Goal: Task Accomplishment & Management: Manage account settings

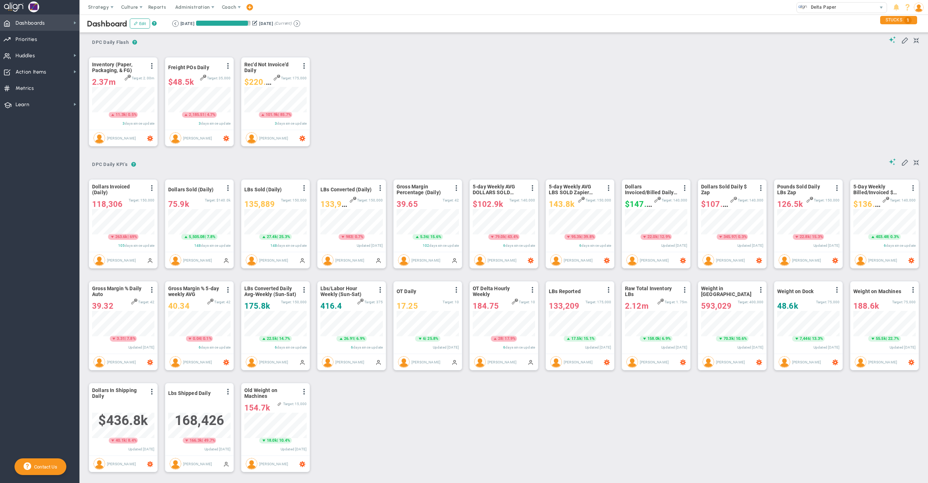
drag, startPoint x: 0, startPoint y: 0, endPoint x: 63, endPoint y: 25, distance: 67.4
click at [63, 25] on span "Dashboards Dashboards" at bounding box center [39, 23] width 79 height 16
click at [549, 77] on div "Period Inventory (Paper, Packaging, & FG) View Historical Graph Edit Make "No C…" at bounding box center [502, 101] width 840 height 104
click at [811, 11] on span "Delta Paper" at bounding box center [822, 7] width 29 height 9
click at [816, 34] on span "Jeff Bregman - Personal Dash" at bounding box center [839, 32] width 78 height 5
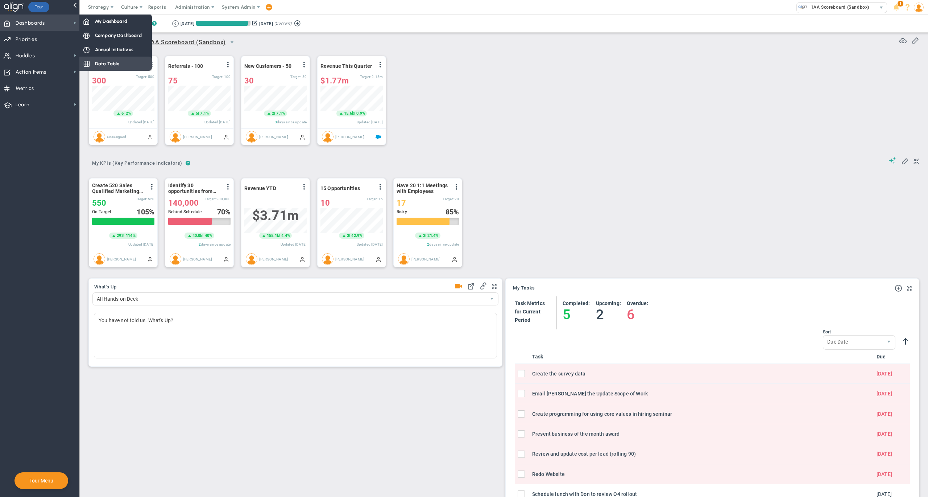
click at [103, 62] on span "Data Table" at bounding box center [107, 63] width 25 height 7
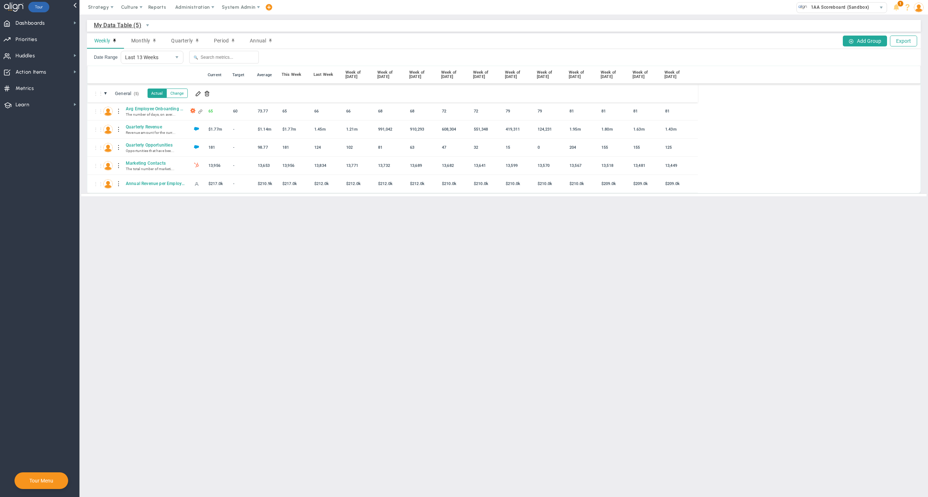
click at [40, 129] on nav "Dashboards Dashboards My Dashboard Company Dashboard" at bounding box center [40, 256] width 80 height 482
click at [44, 22] on span "Dashboards" at bounding box center [30, 23] width 29 height 15
click at [182, 93] on button "Change" at bounding box center [176, 92] width 21 height 9
click at [158, 90] on button "Actual" at bounding box center [158, 92] width 20 height 9
click at [53, 22] on span "Dashboards Dashboards" at bounding box center [39, 23] width 79 height 16
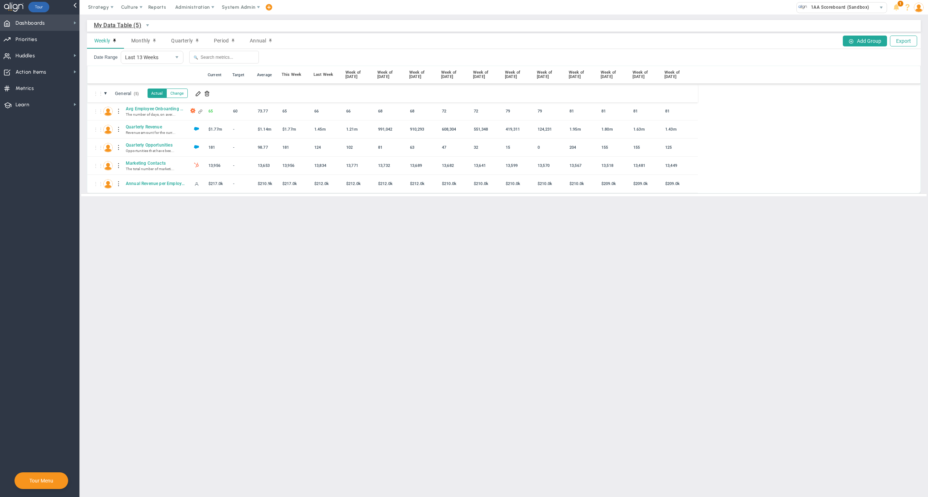
click at [53, 22] on span "Dashboards Dashboards" at bounding box center [39, 23] width 79 height 16
click at [188, 91] on button "Change" at bounding box center [176, 92] width 21 height 9
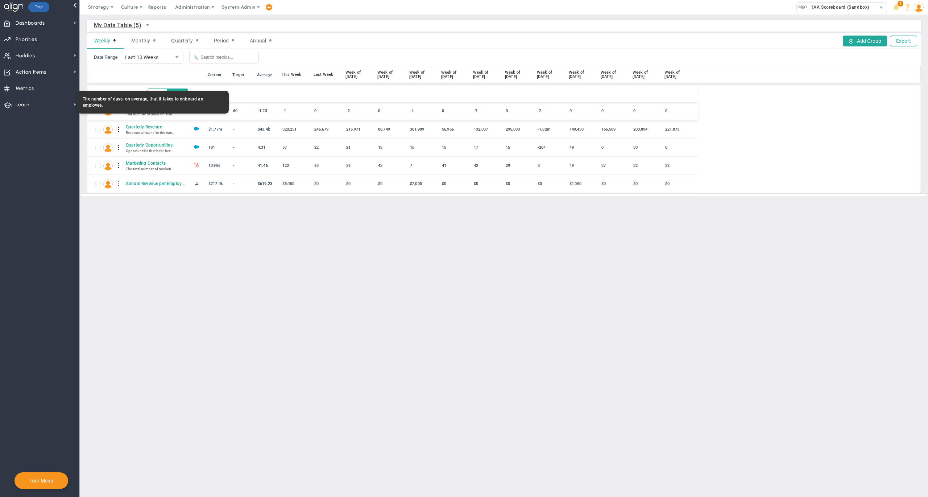
click at [153, 111] on span "Avg Employee Onboarding Days" at bounding box center [155, 109] width 62 height 6
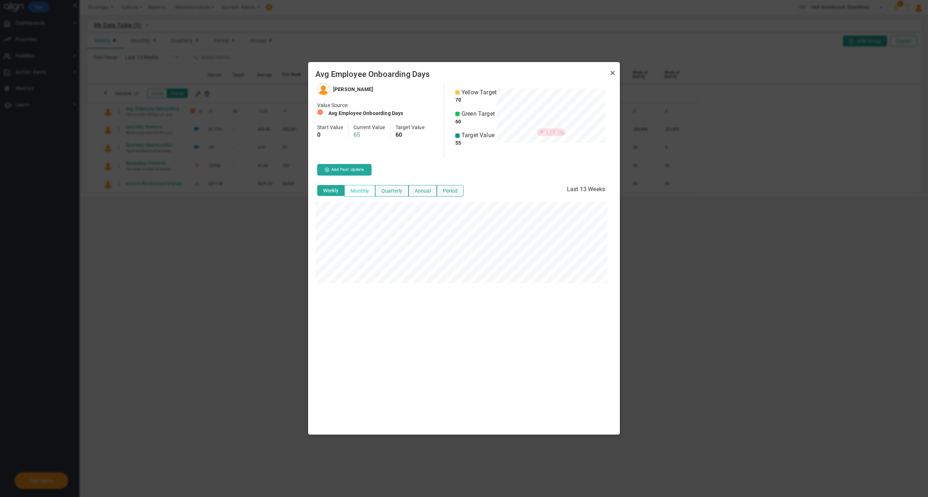
scroll to position [351, 312]
click at [356, 190] on button "Monthly" at bounding box center [360, 191] width 31 height 12
click at [614, 69] on link "Close" at bounding box center [613, 73] width 9 height 9
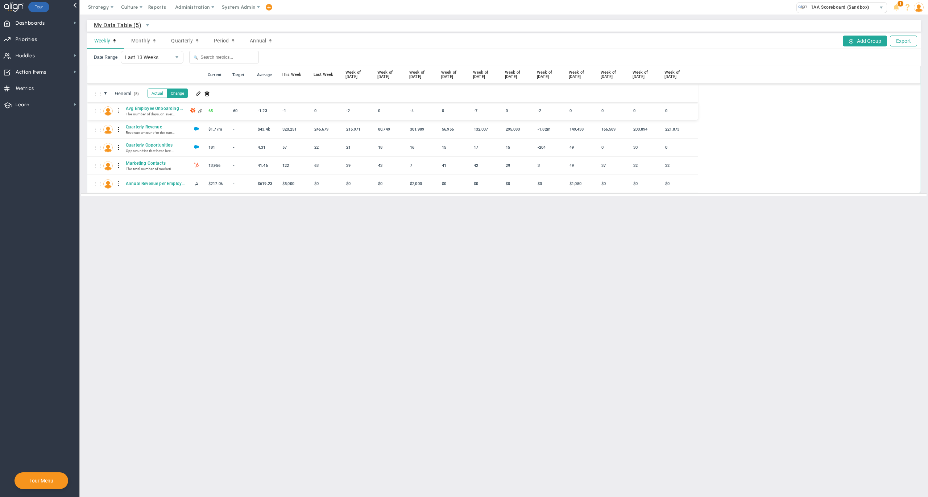
click at [318, 111] on div "0" at bounding box center [325, 111] width 27 height 8
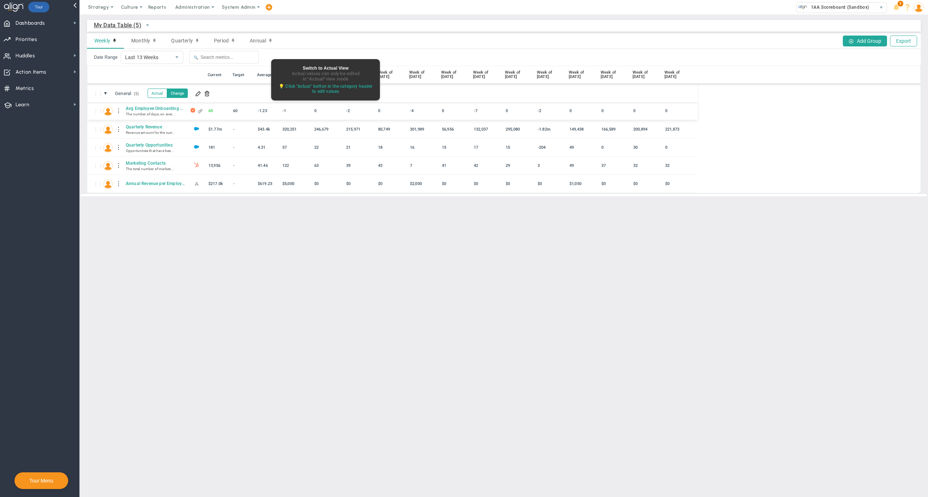
click at [320, 111] on div "0" at bounding box center [325, 111] width 27 height 8
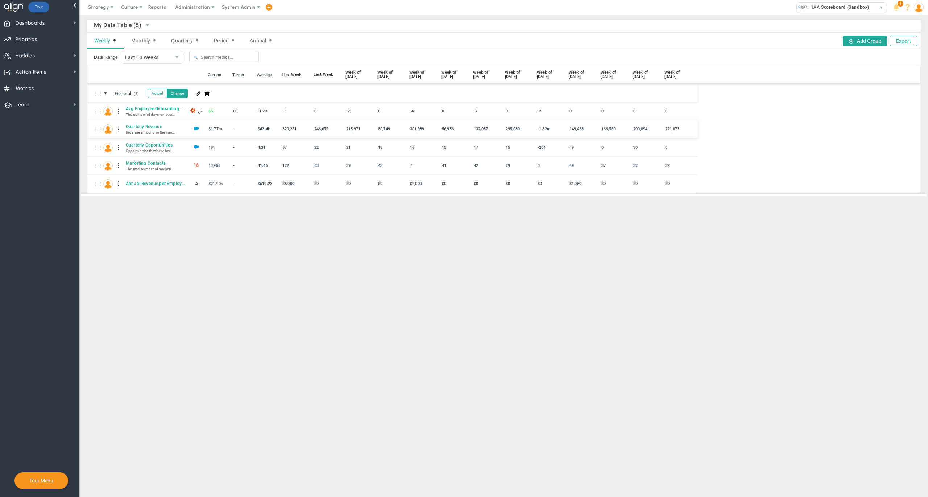
click at [320, 129] on div "246,679" at bounding box center [325, 129] width 27 height 8
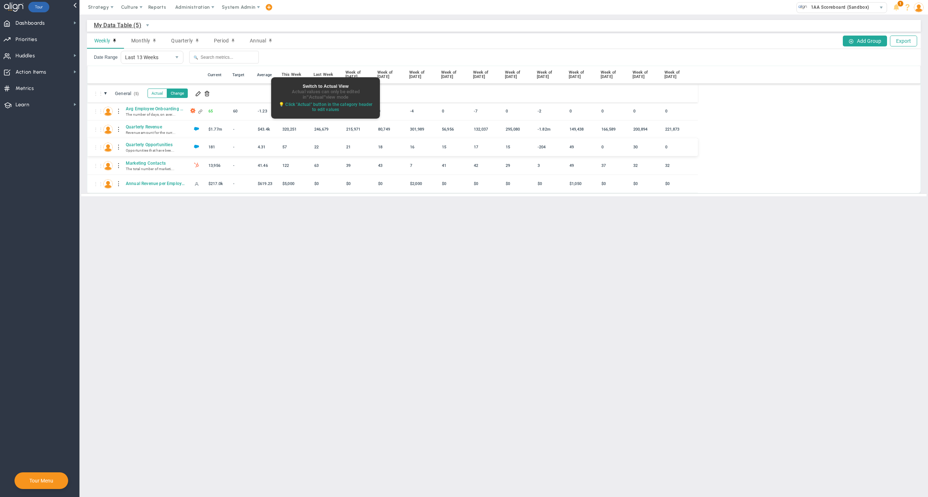
click at [316, 147] on div "22" at bounding box center [325, 147] width 27 height 8
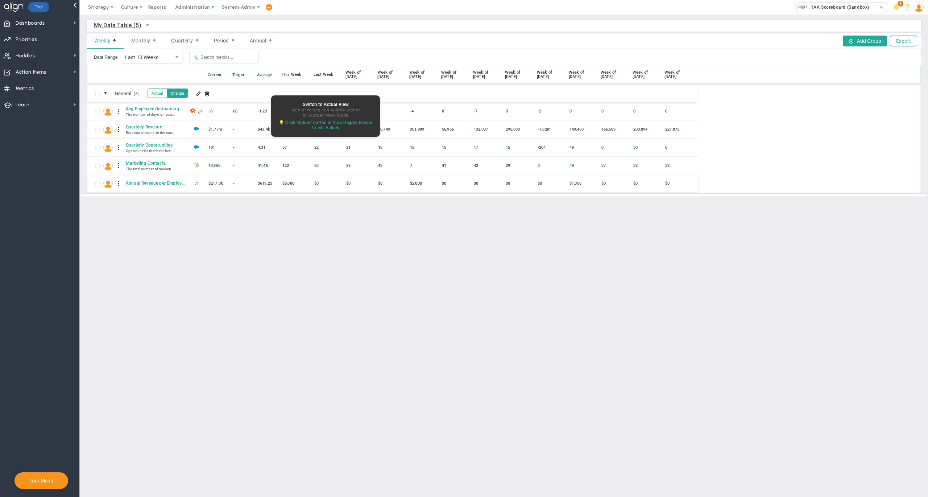
click at [316, 185] on div "$0" at bounding box center [325, 183] width 27 height 8
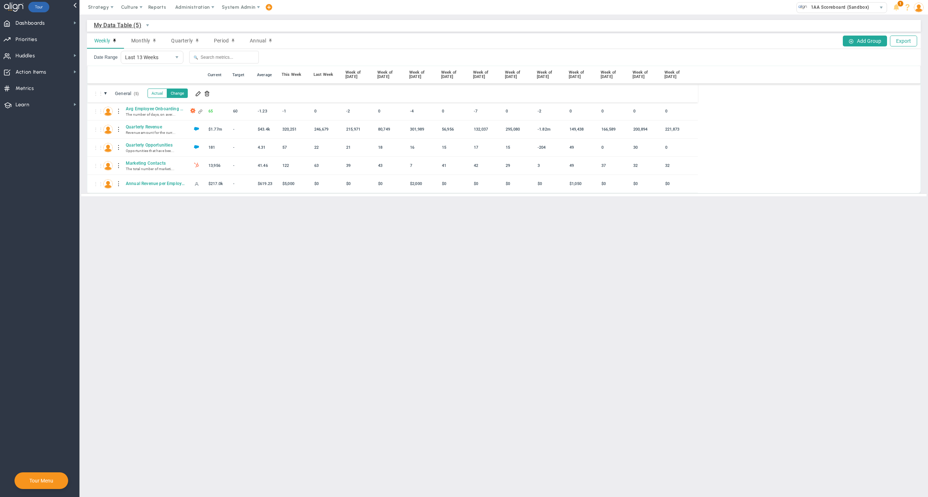
click at [279, 222] on main "My Data Table (5) My Data Table → My Data Table Weekly Monthly Quarterly Period…" at bounding box center [504, 256] width 849 height 482
click at [162, 91] on button "Actual" at bounding box center [158, 92] width 20 height 9
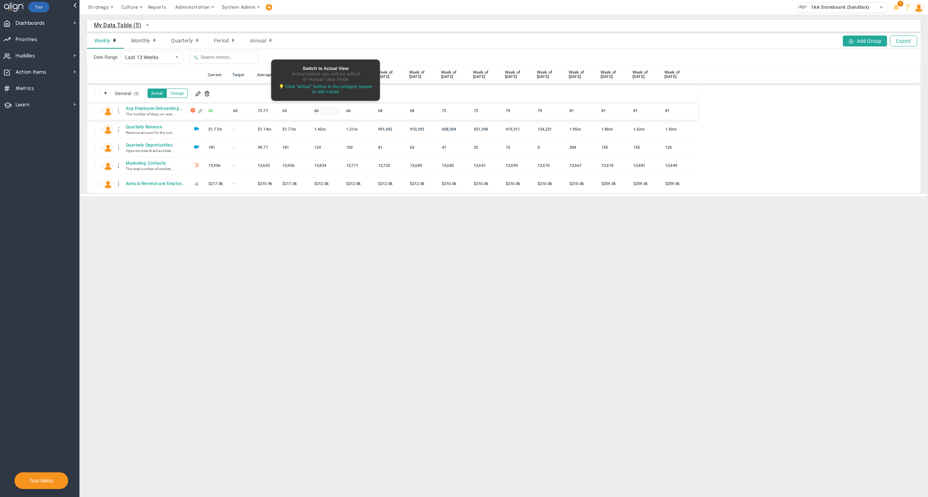
click at [318, 111] on div "66" at bounding box center [325, 111] width 27 height 8
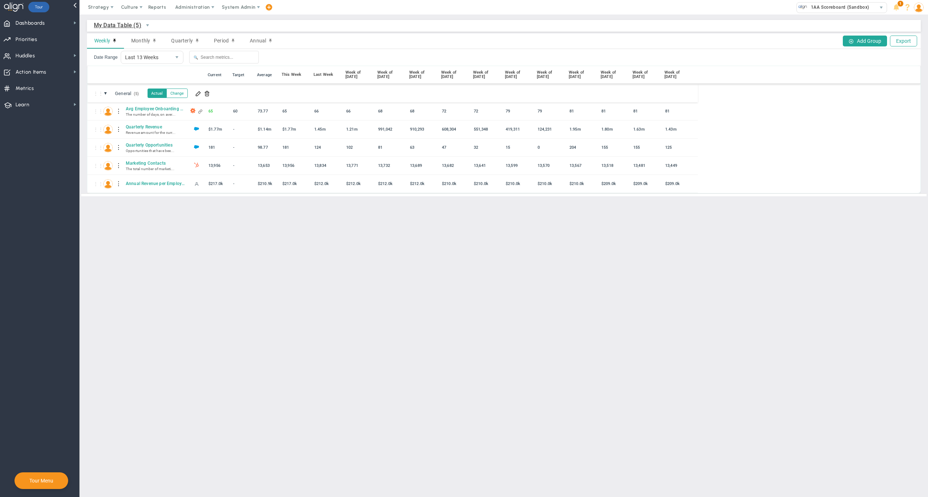
click at [312, 255] on main "My Data Table (5) My Data Table → My Data Table Weekly Monthly Quarterly Period…" at bounding box center [504, 256] width 849 height 482
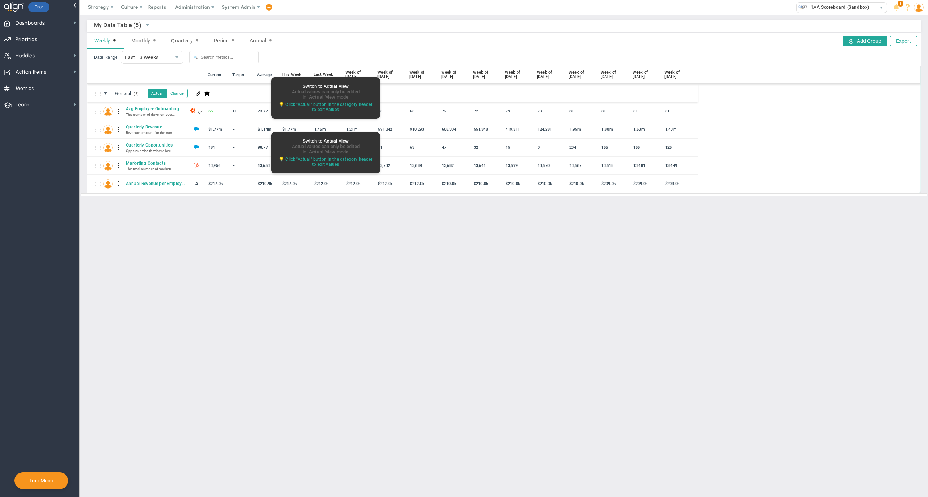
click at [261, 232] on main "My Data Table (5) My Data Table → My Data Table Weekly Monthly Quarterly Period…" at bounding box center [504, 256] width 849 height 482
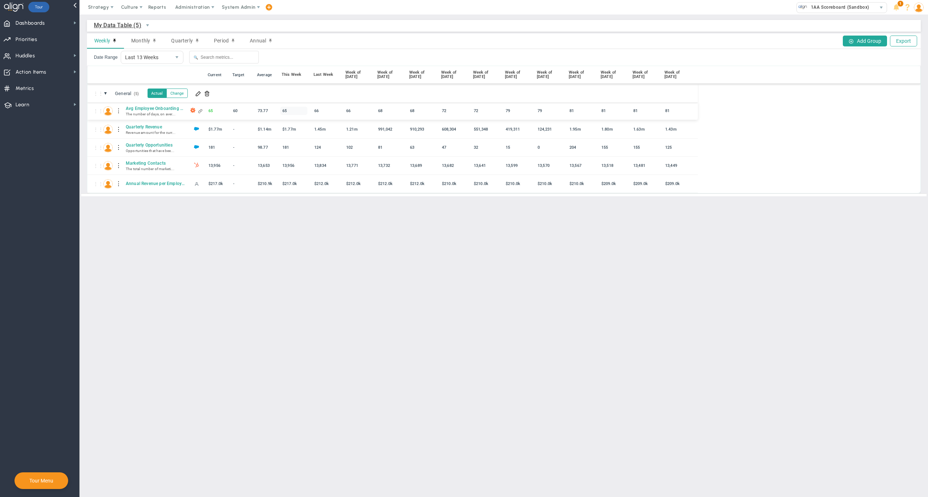
click at [289, 112] on div "65" at bounding box center [293, 111] width 27 height 8
click at [322, 234] on main "My Data Table (5) My Data Table → My Data Table Weekly Monthly Quarterly Period…" at bounding box center [504, 256] width 849 height 482
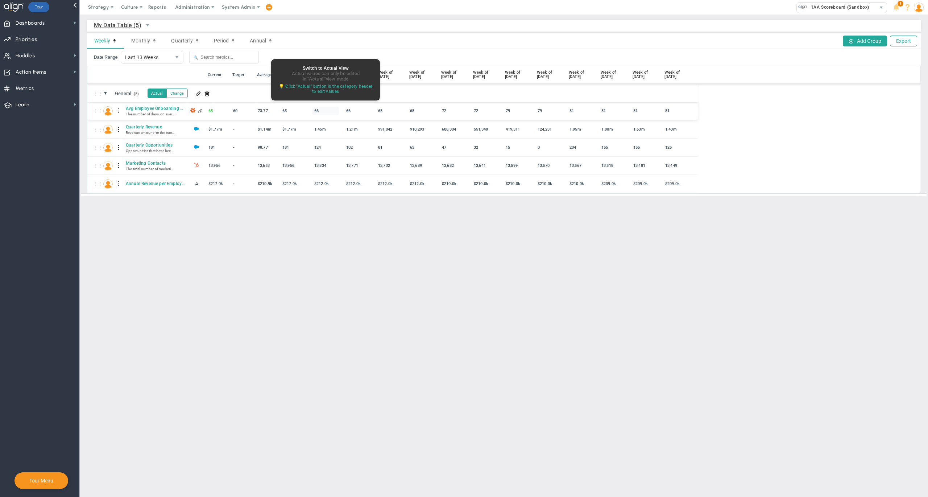
click at [320, 112] on div "66" at bounding box center [325, 111] width 27 height 8
click at [325, 231] on main "My Data Table (5) My Data Table → My Data Table Weekly Monthly Quarterly Period…" at bounding box center [504, 256] width 849 height 482
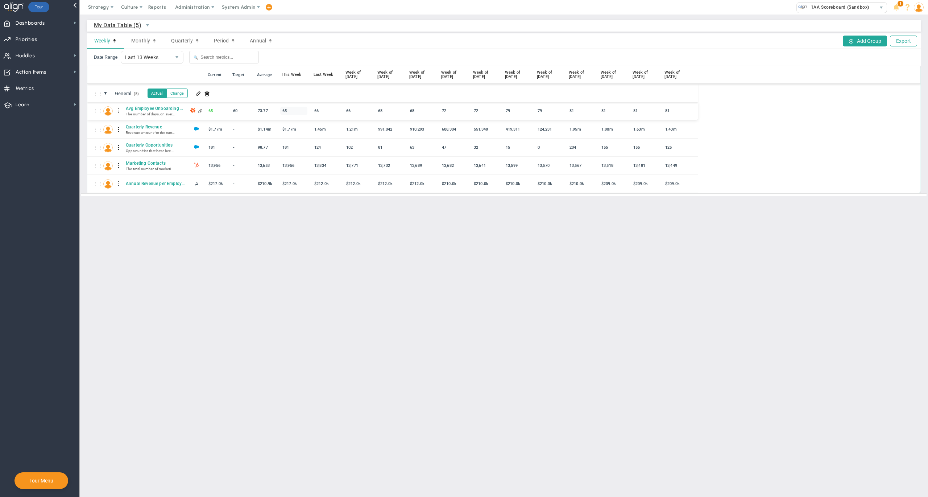
click at [294, 112] on div "65" at bounding box center [293, 111] width 27 height 8
type input "67"
click at [322, 93] on div "⋮⋮ ▼ General (5) General Actual Change" at bounding box center [392, 93] width 611 height 18
click at [292, 224] on main "My Data Table (5) My Data Table → My Data Table Weekly Monthly Quarterly Period…" at bounding box center [504, 256] width 849 height 482
click at [325, 111] on div "66" at bounding box center [325, 111] width 27 height 8
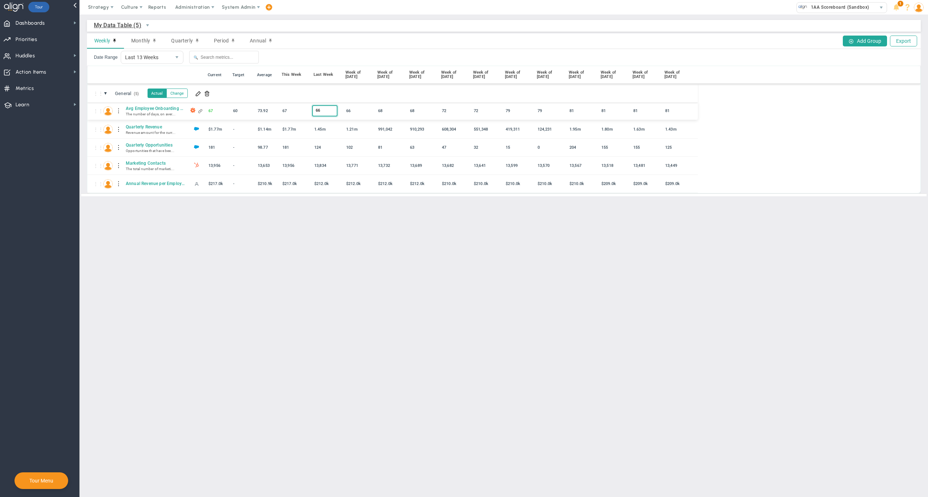
click at [325, 111] on input "66" at bounding box center [325, 110] width 24 height 9
type input "65"
click at [307, 228] on main "My Data Table (5) My Data Table → My Data Table Weekly Monthly Quarterly Period…" at bounding box center [504, 256] width 849 height 482
click at [59, 21] on span "Dashboards Dashboards" at bounding box center [39, 23] width 79 height 16
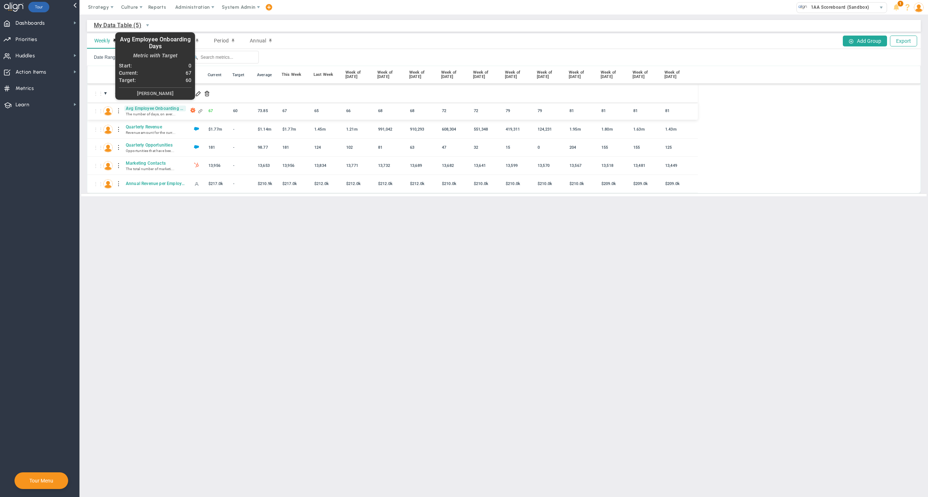
click at [159, 110] on span "Avg Employee Onboarding Days" at bounding box center [155, 109] width 62 height 6
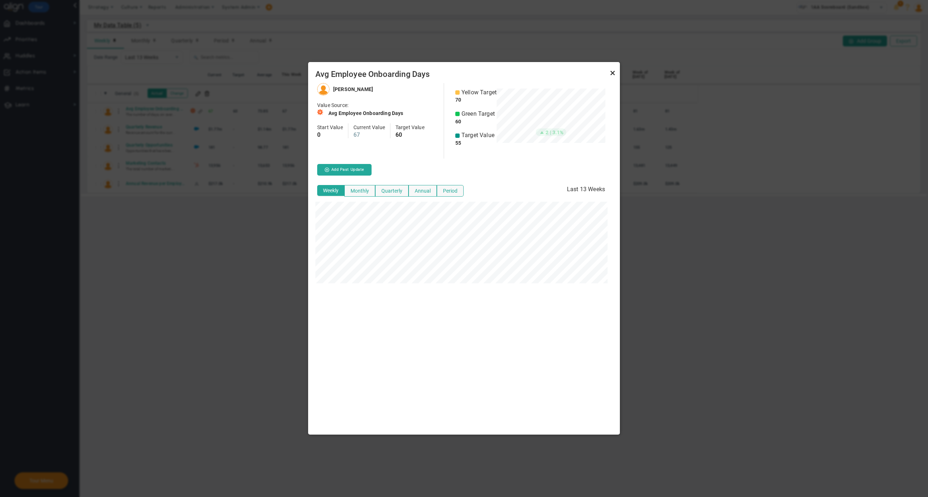
click at [609, 73] on link "Close" at bounding box center [613, 73] width 9 height 9
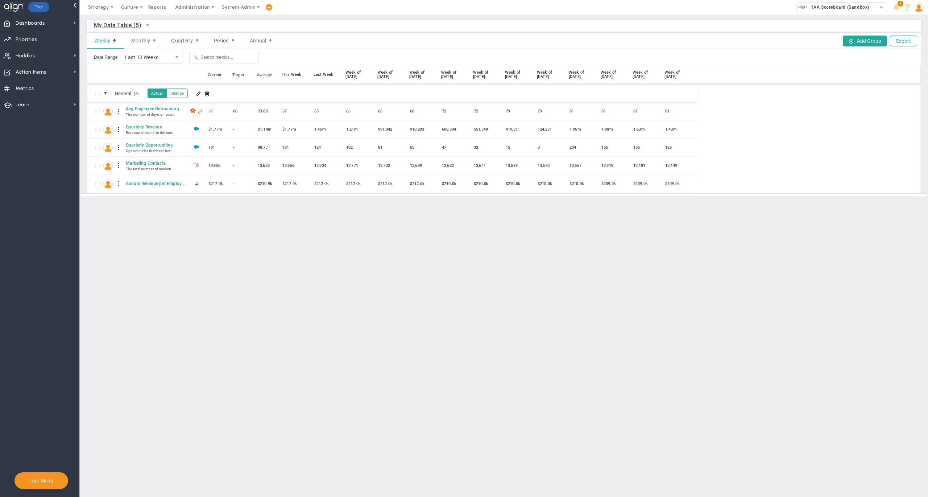
click at [87, 69] on div "⋮⋮ ● ⋮ 📅 Current Target Average This Week Last Week Week of Sep 13 Week of Sep …" at bounding box center [504, 130] width 834 height 128
click at [64, 22] on span "Dashboards Dashboards" at bounding box center [39, 23] width 79 height 16
click at [179, 94] on button "Change" at bounding box center [176, 92] width 21 height 9
click at [156, 94] on button "Actual" at bounding box center [158, 92] width 20 height 9
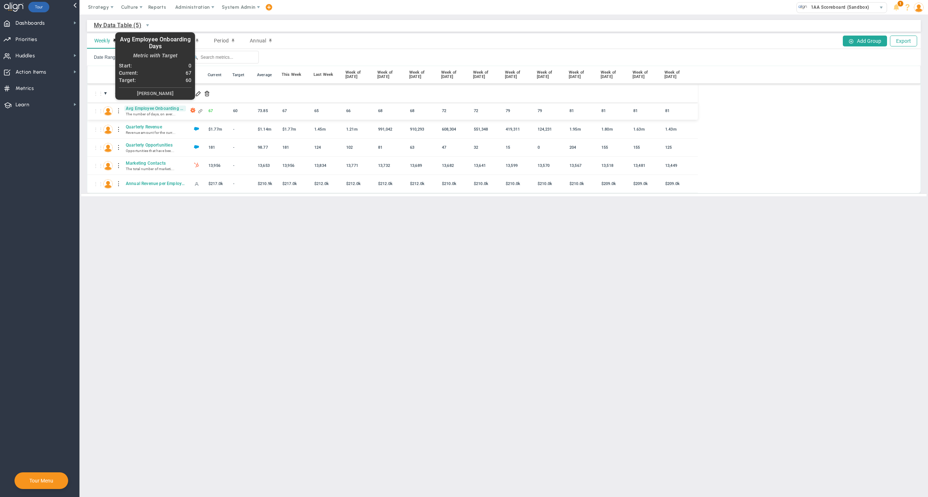
click at [154, 110] on span "Avg Employee Onboarding Days" at bounding box center [155, 109] width 62 height 6
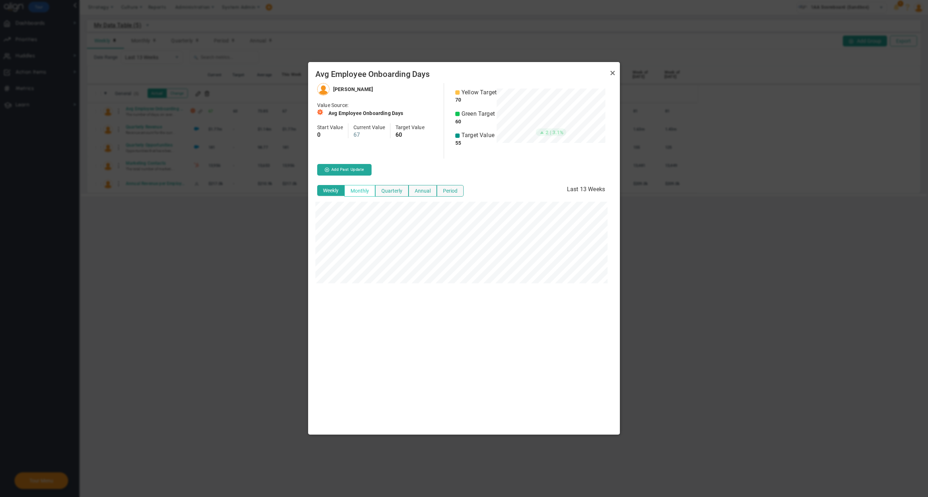
click at [360, 189] on button "Monthly" at bounding box center [360, 191] width 31 height 12
click at [396, 189] on button "Quarterly" at bounding box center [391, 191] width 33 height 12
click at [611, 73] on link "Close" at bounding box center [613, 73] width 9 height 9
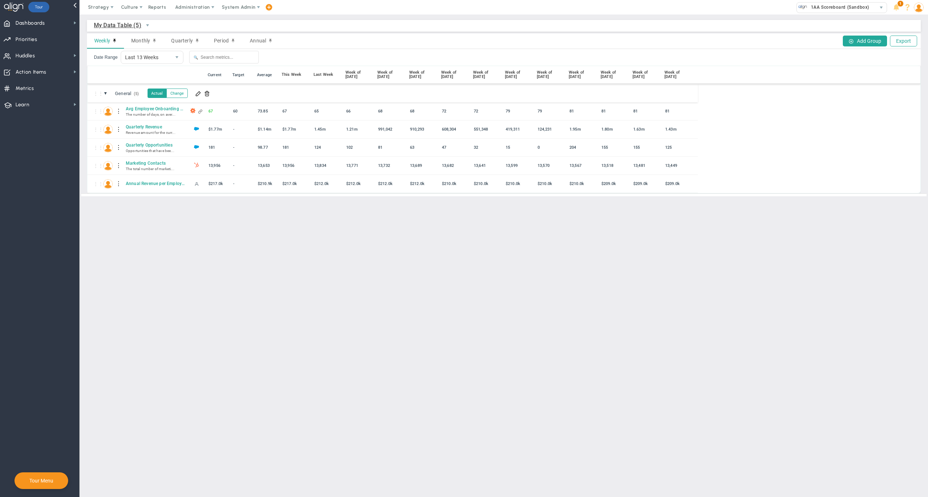
click at [449, 59] on div "Date Range Last 13 Weeks 13 🔍" at bounding box center [504, 57] width 834 height 17
click at [857, 40] on button "Add Group" at bounding box center [865, 41] width 44 height 11
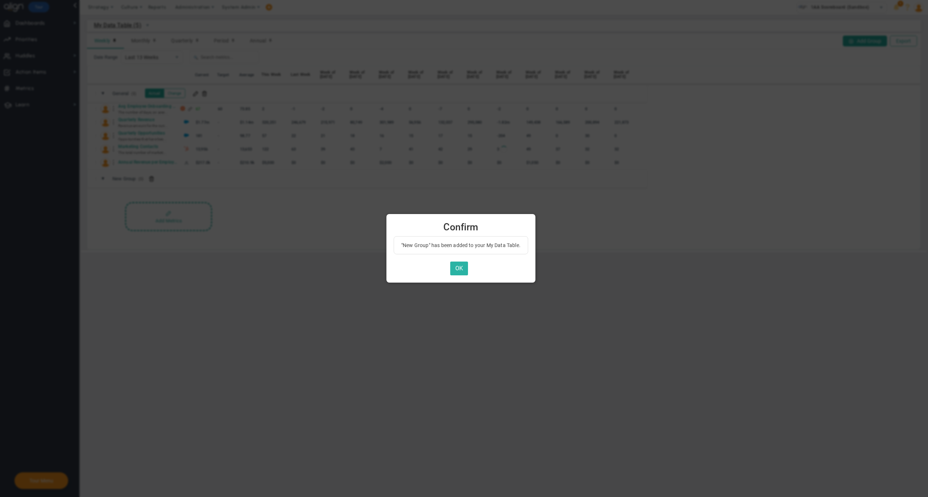
click at [462, 268] on button "OK" at bounding box center [459, 268] width 18 height 14
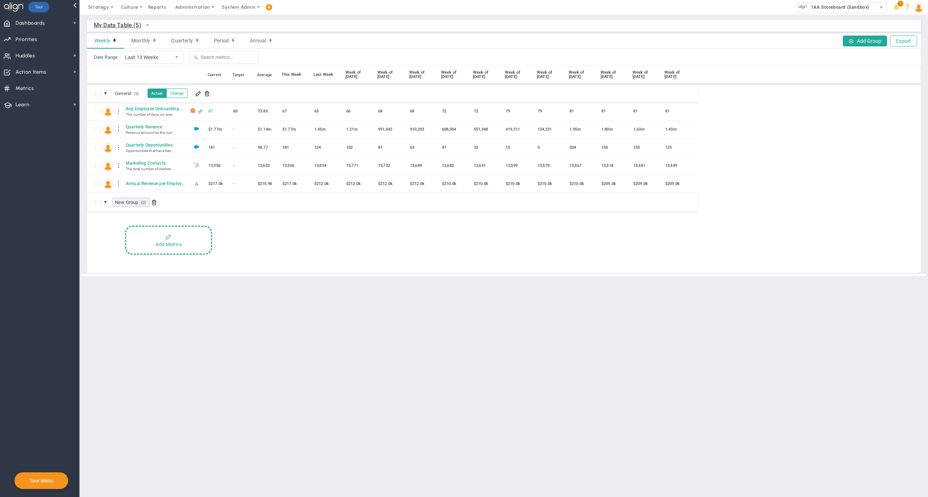
click at [126, 201] on span "New Group (0)" at bounding box center [131, 202] width 38 height 10
type input "Marketing"
click at [145, 314] on main "My Data Table (5) My Data Table → My Data Table Weekly Monthly Quarterly Period…" at bounding box center [504, 256] width 849 height 482
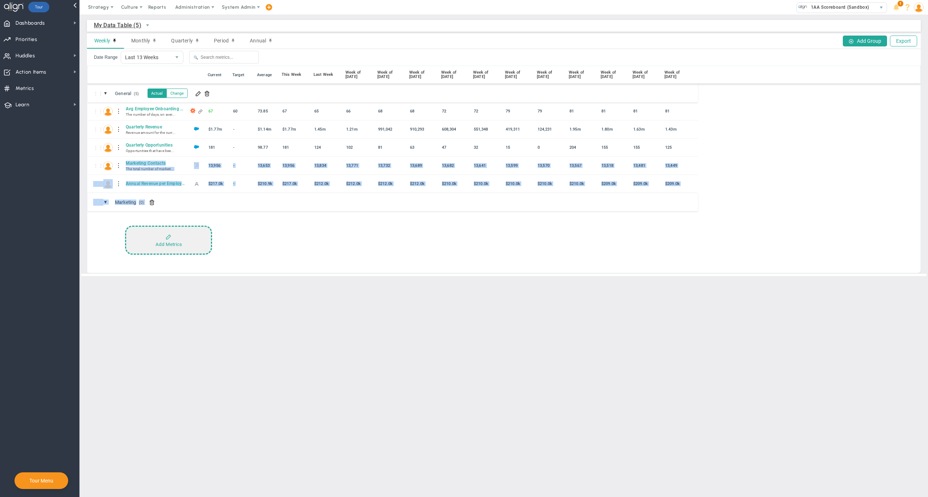
drag, startPoint x: 118, startPoint y: 165, endPoint x: 152, endPoint y: 242, distance: 83.4
click at [152, 242] on div "⋮⋮ ▼ General (5) General Actual Change ⋮⋮ 67 67 0" at bounding box center [503, 178] width 833 height 189
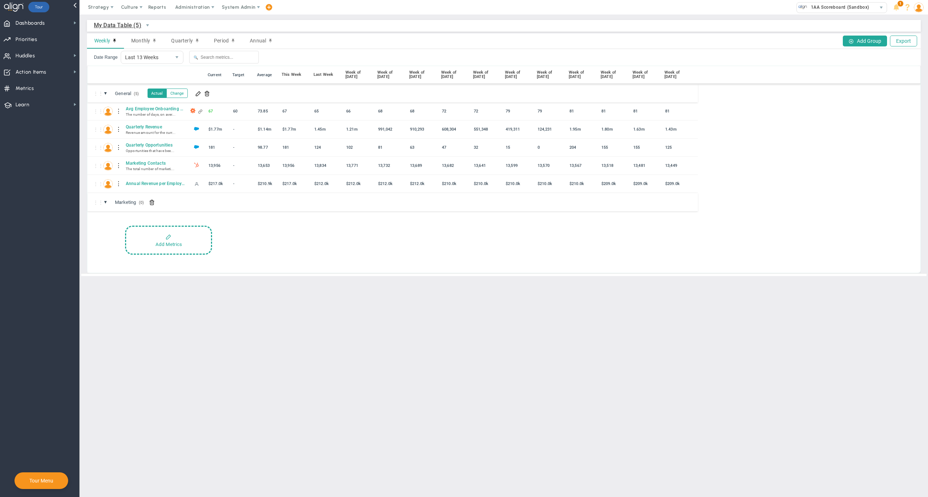
click at [160, 281] on main "My Data Table (5) My Data Table → My Data Table Weekly Monthly Quarterly Period…" at bounding box center [504, 256] width 849 height 482
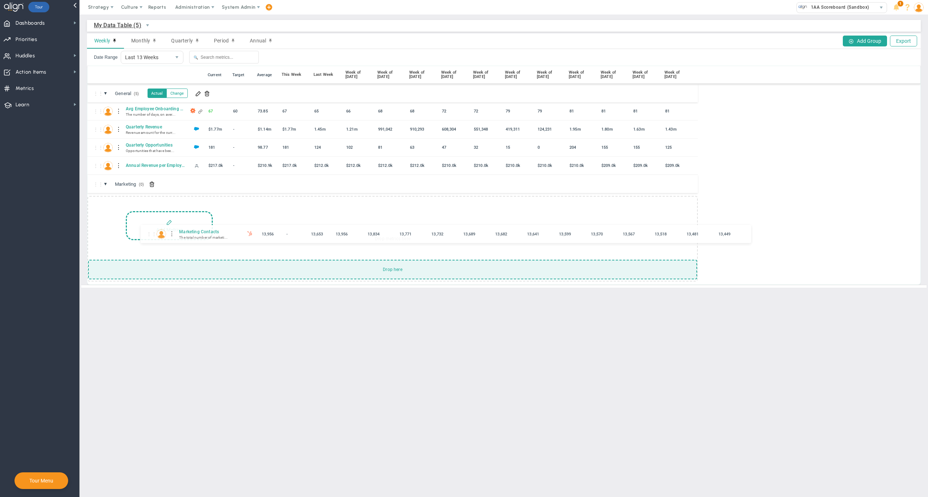
drag, startPoint x: 95, startPoint y: 162, endPoint x: 148, endPoint y: 231, distance: 87.1
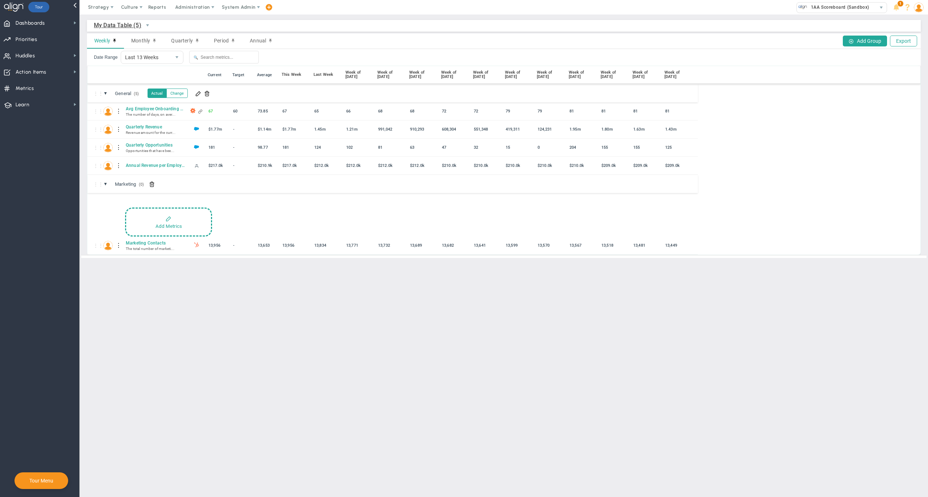
click at [165, 282] on main "My Data Table (5) My Data Table → My Data Table Weekly Monthly Quarterly Period…" at bounding box center [504, 256] width 849 height 482
click at [57, 205] on nav "Dashboards Dashboards My Dashboard Company Dashboard" at bounding box center [40, 256] width 80 height 482
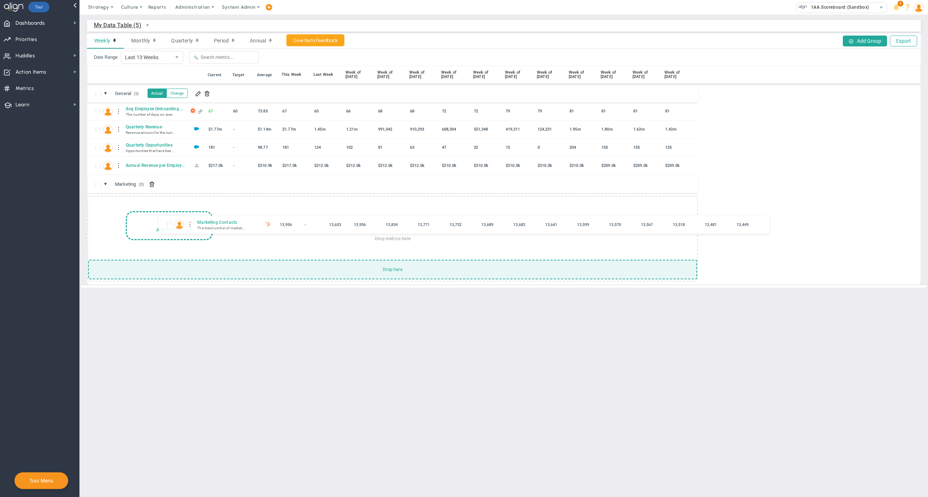
drag, startPoint x: 95, startPoint y: 164, endPoint x: 166, endPoint y: 224, distance: 93.0
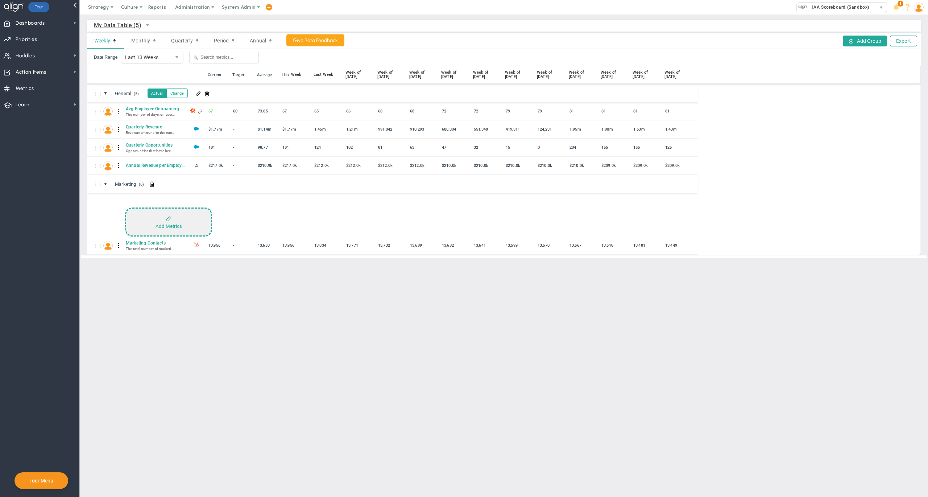
click at [174, 219] on button "Add Metrics" at bounding box center [168, 221] width 87 height 29
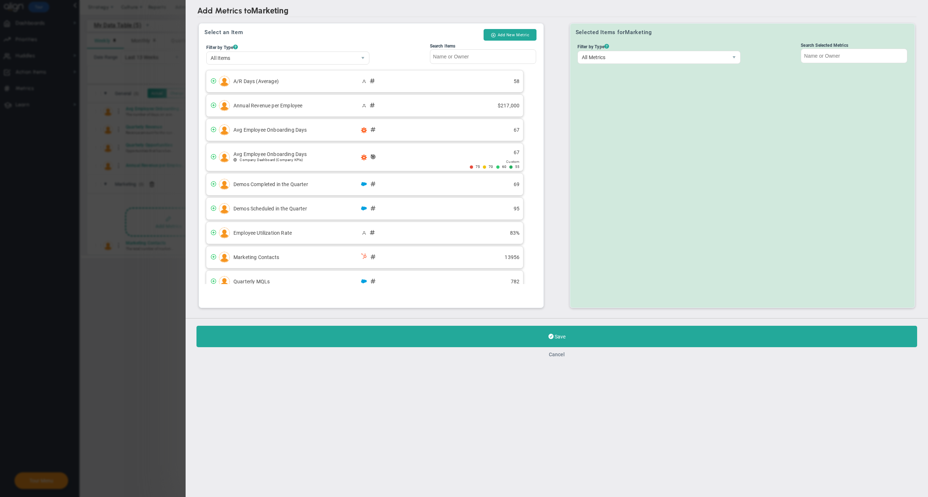
click at [553, 356] on button "Cancel" at bounding box center [557, 354] width 16 height 6
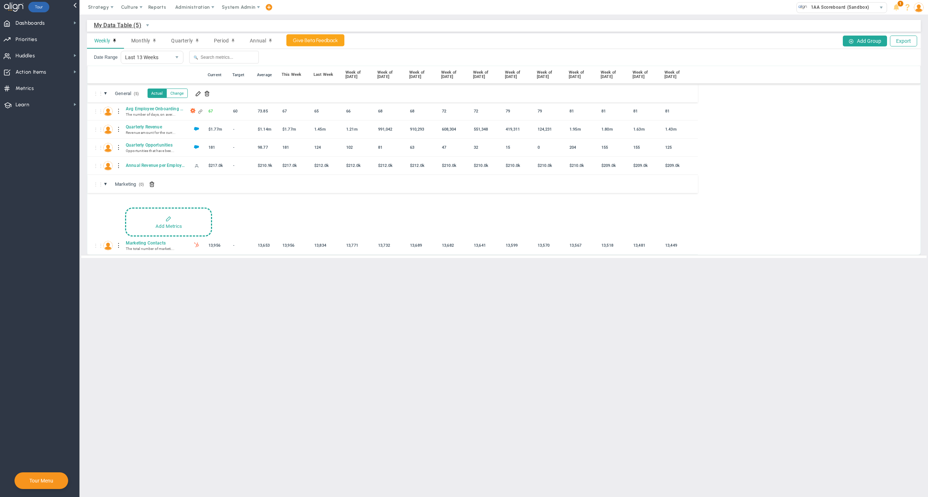
click at [292, 318] on main "My Data Table (5) My Data Table → My Data Table Weekly Monthly Quarterly Period…" at bounding box center [504, 256] width 849 height 482
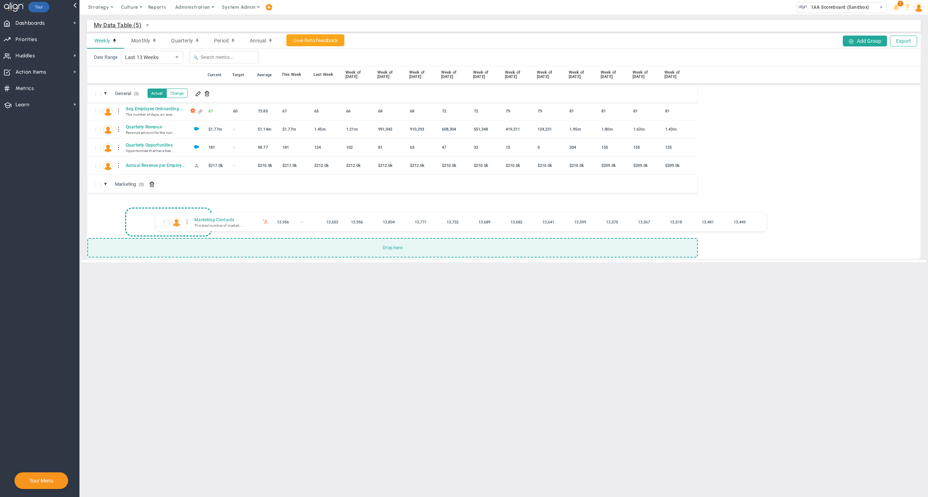
drag, startPoint x: 96, startPoint y: 242, endPoint x: 164, endPoint y: 222, distance: 71.4
drag, startPoint x: 95, startPoint y: 244, endPoint x: 132, endPoint y: 185, distance: 70.4
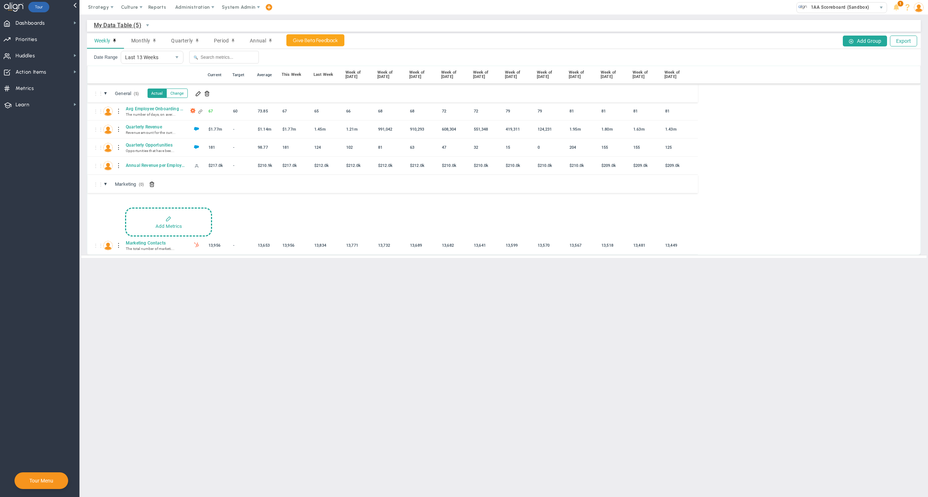
click at [199, 302] on main "My Data Table (5) My Data Table → My Data Table Weekly Monthly Quarterly Period…" at bounding box center [504, 256] width 849 height 482
click at [99, 242] on div "⋮⋮" at bounding box center [96, 245] width 7 height 6
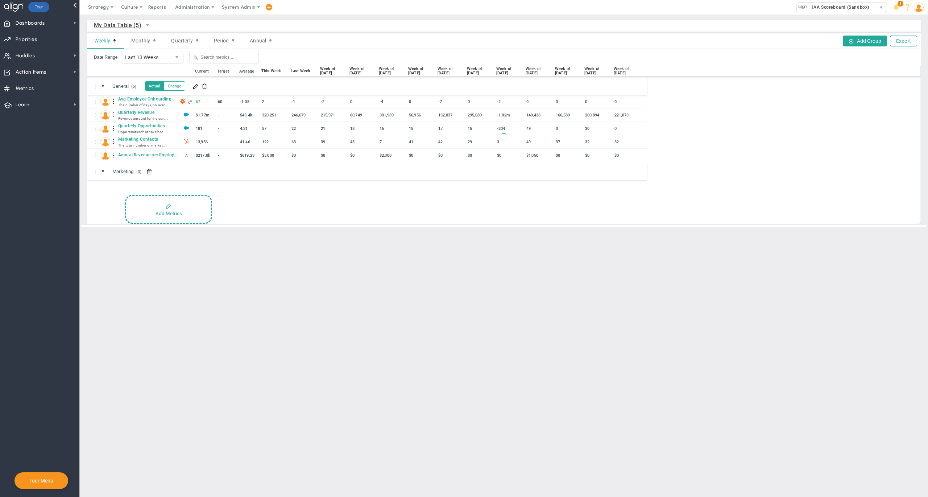
click at [158, 212] on div "Add Metrics" at bounding box center [169, 213] width 26 height 5
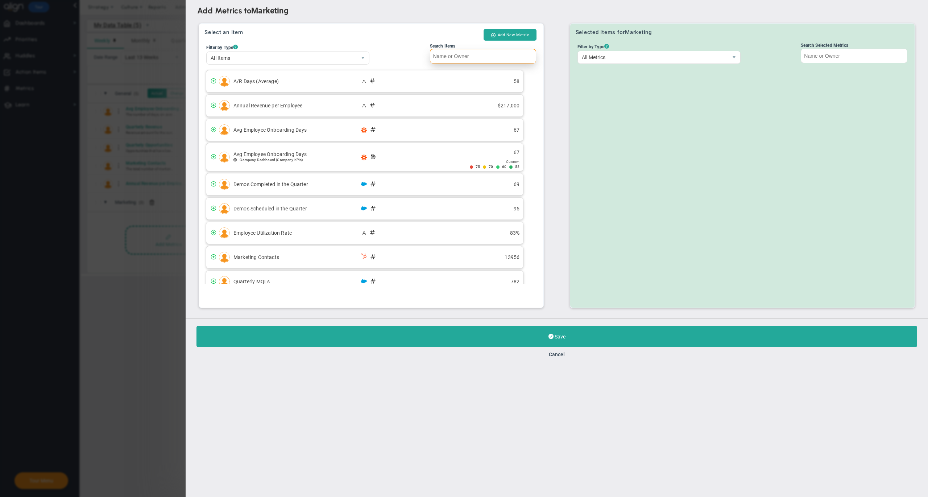
click at [472, 57] on input "Search Items" at bounding box center [483, 56] width 107 height 15
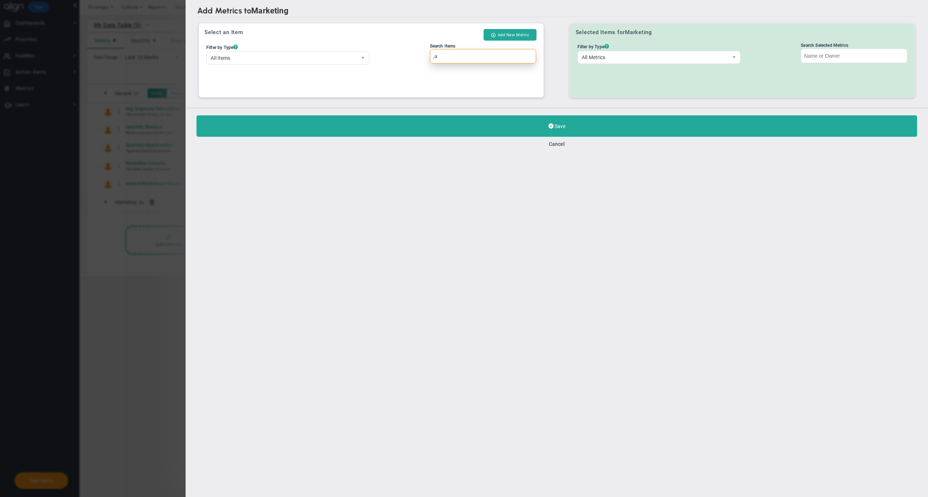
type input ","
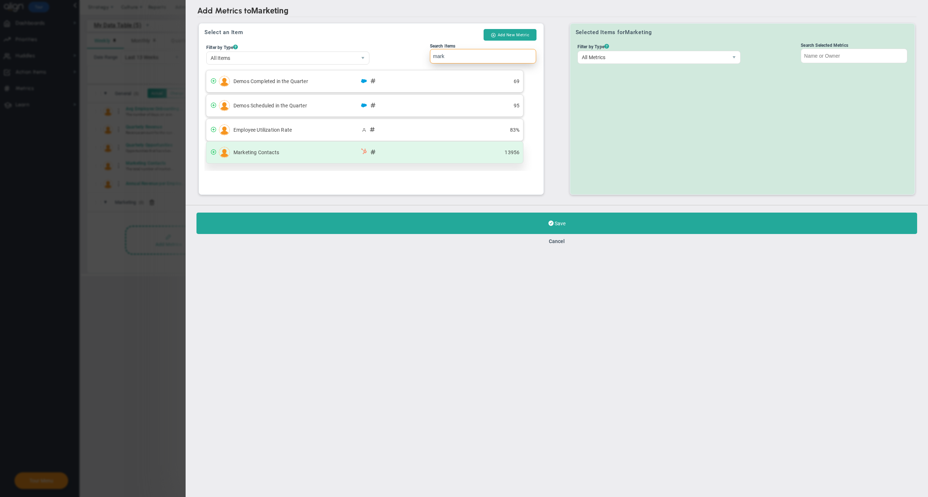
type input "mark"
click at [368, 153] on span at bounding box center [364, 152] width 7 height 7
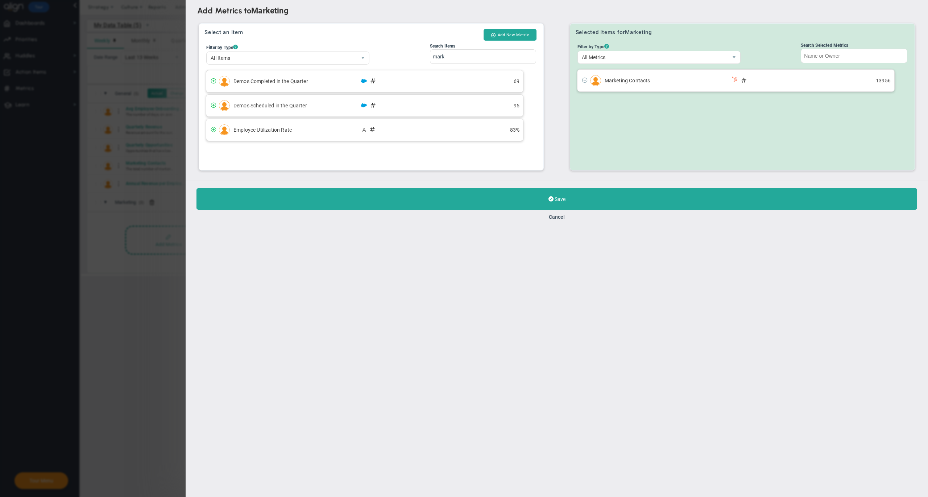
click at [430, 212] on div "Save Cancel" at bounding box center [557, 204] width 743 height 47
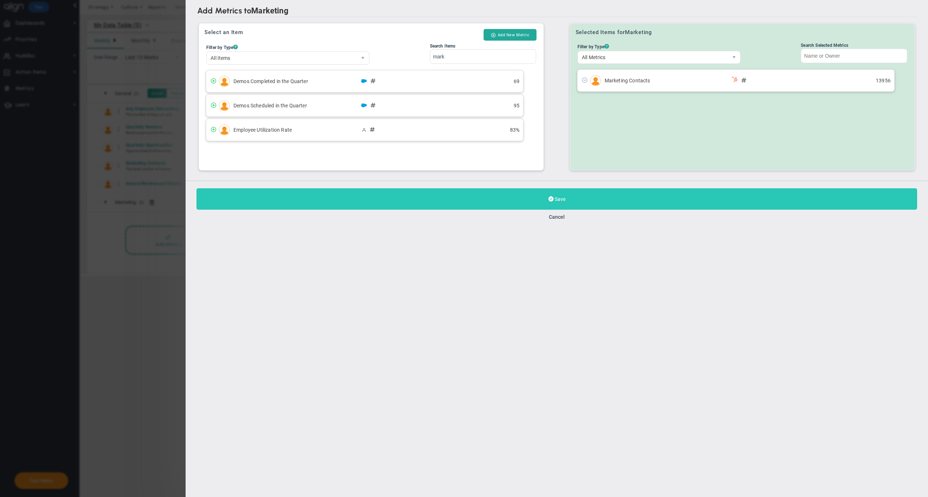
click at [426, 199] on button "Save" at bounding box center [557, 198] width 721 height 21
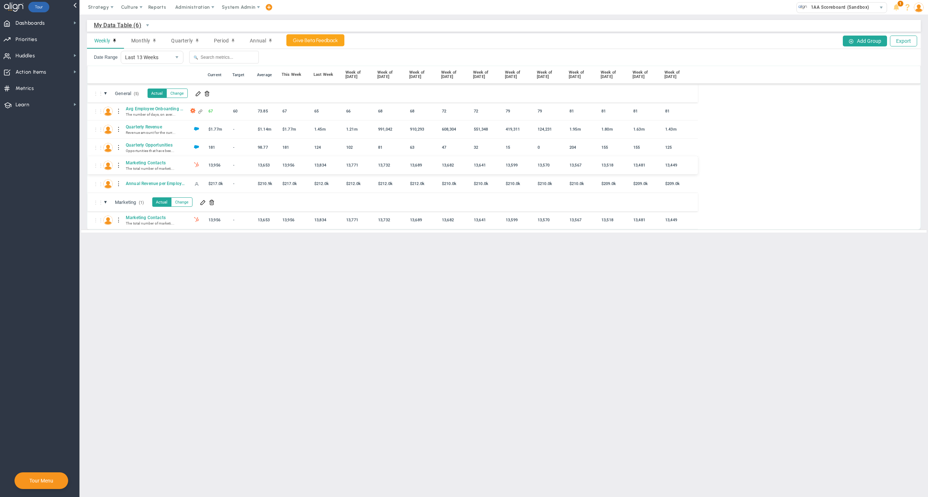
click at [120, 167] on div at bounding box center [118, 166] width 5 height 12
click at [98, 165] on div "⋮⋮" at bounding box center [96, 165] width 7 height 6
click at [120, 166] on div at bounding box center [118, 166] width 5 height 12
click at [136, 167] on div "Edit" at bounding box center [149, 167] width 50 height 15
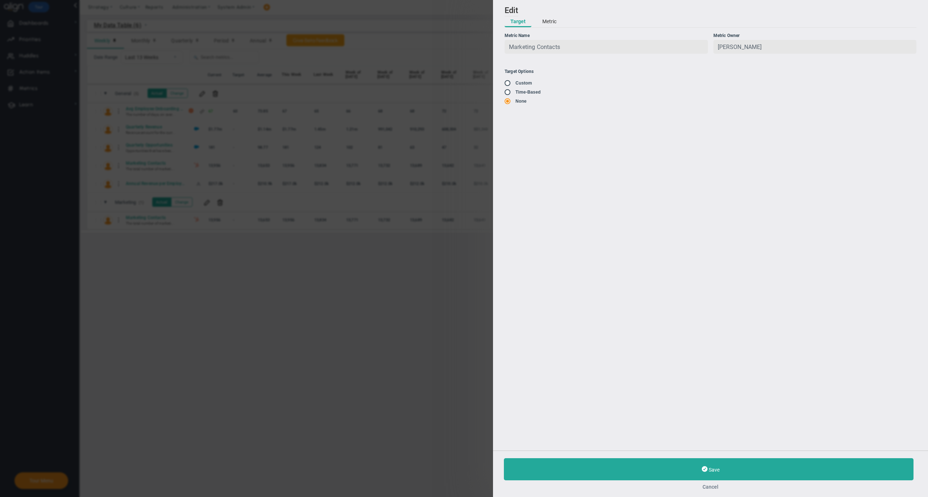
click at [712, 485] on button "Cancel" at bounding box center [710, 487] width 413 height 6
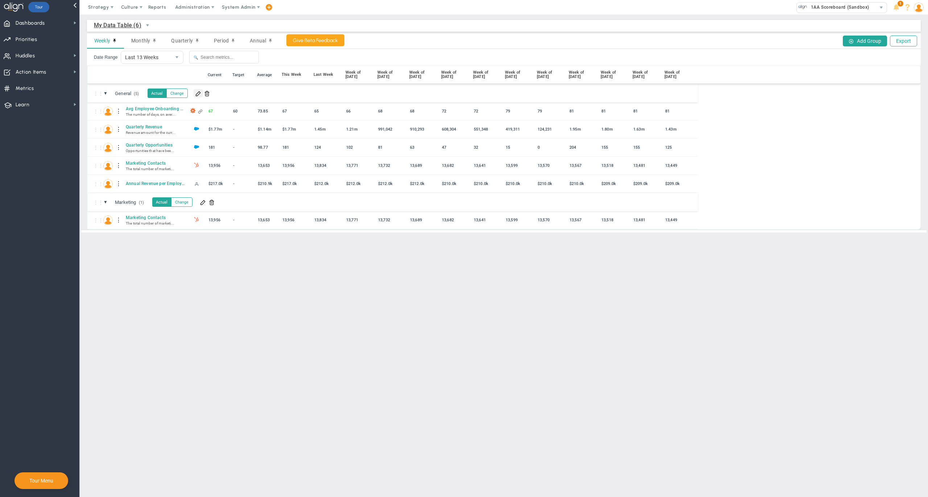
click at [201, 94] on span at bounding box center [198, 93] width 6 height 6
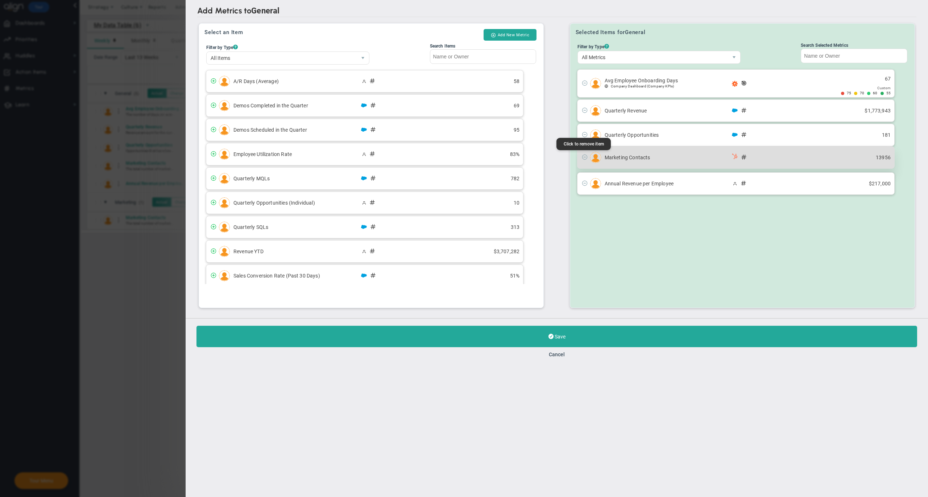
click at [585, 157] on span at bounding box center [585, 157] width 6 height 6
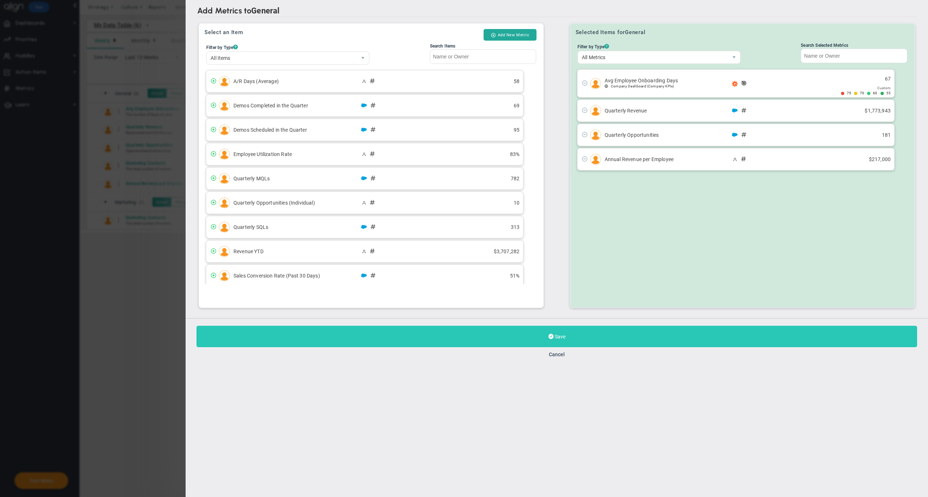
click at [566, 331] on button "Save" at bounding box center [557, 336] width 721 height 21
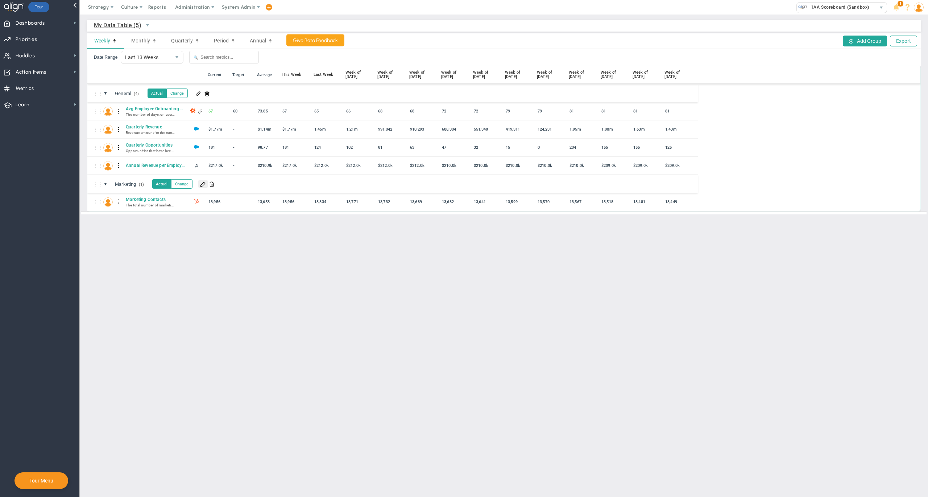
click at [206, 186] on span at bounding box center [203, 184] width 6 height 6
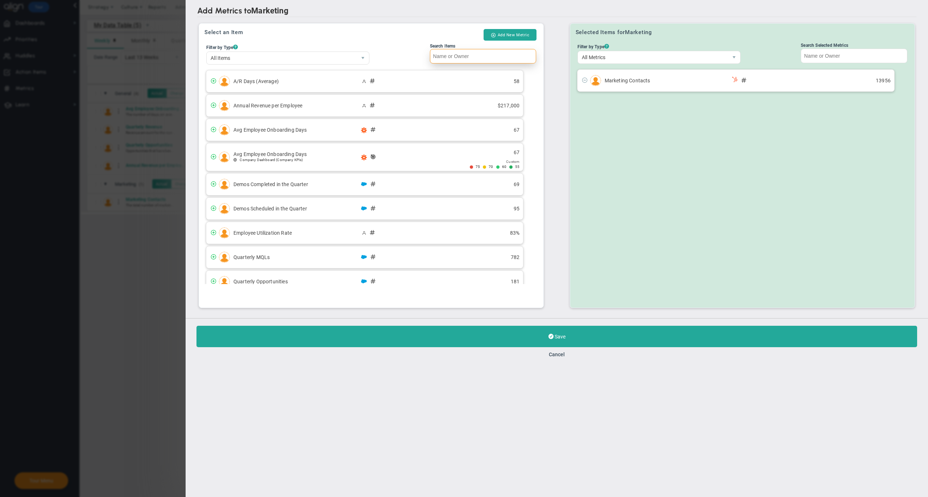
click at [457, 55] on input "Search Items" at bounding box center [483, 56] width 107 height 15
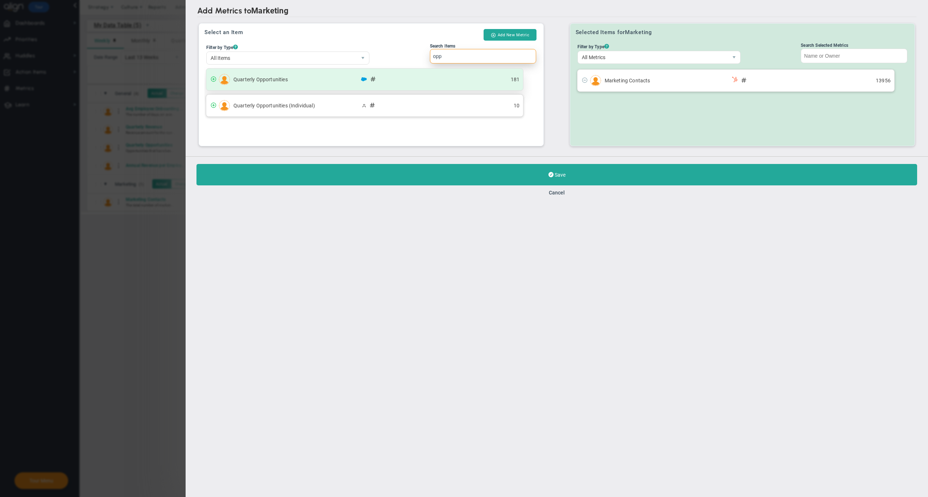
type input "opp"
click at [266, 80] on span "Quarterly Opportunities" at bounding box center [297, 80] width 127 height 6
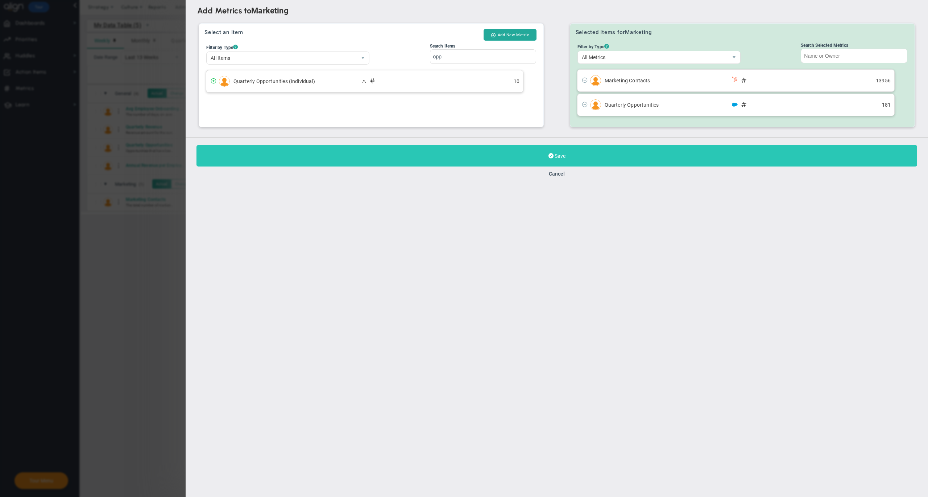
click at [337, 158] on button "Save" at bounding box center [557, 155] width 721 height 21
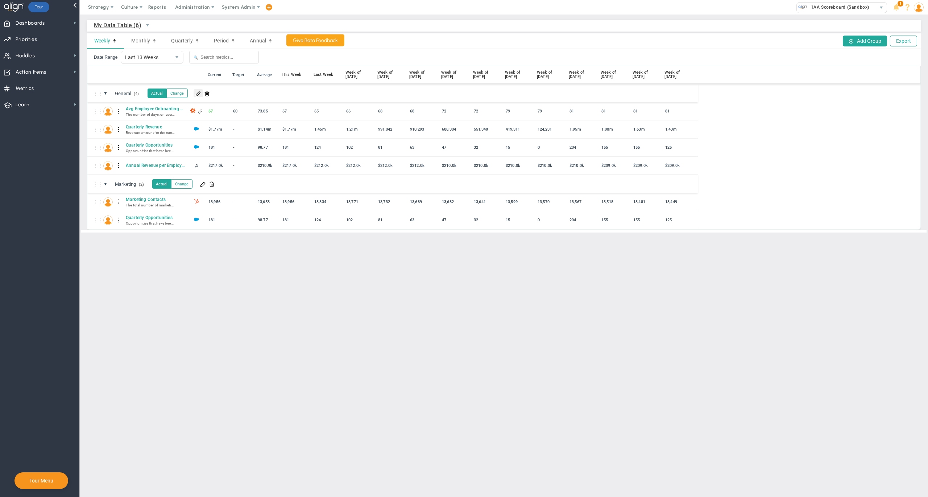
click at [201, 95] on span at bounding box center [198, 93] width 6 height 6
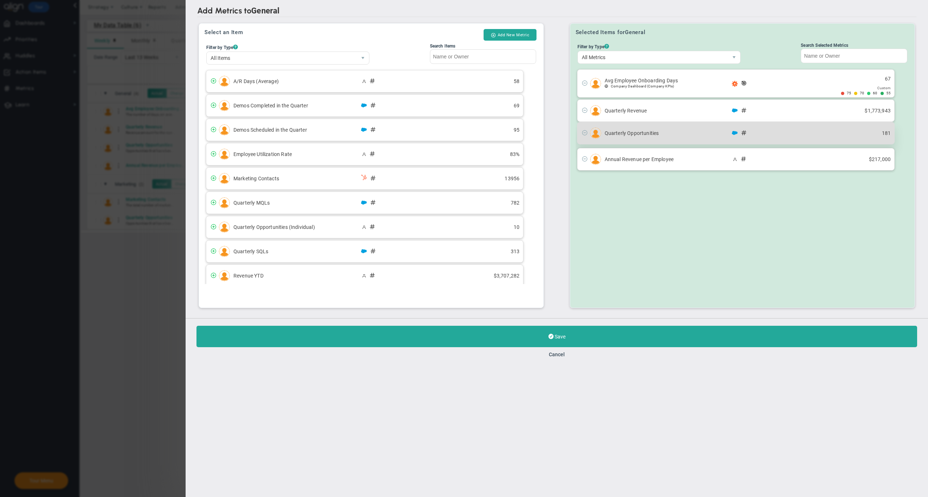
click at [585, 134] on span at bounding box center [585, 132] width 6 height 6
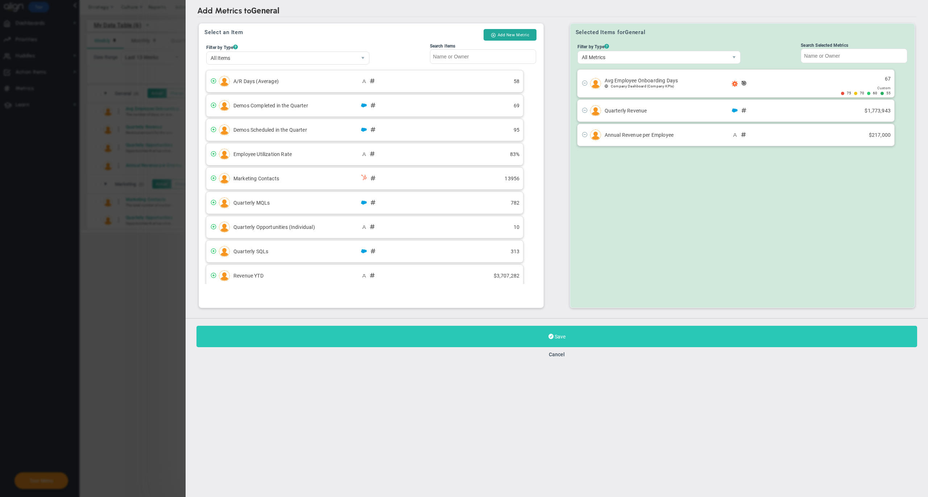
click at [443, 334] on button "Save" at bounding box center [557, 336] width 721 height 21
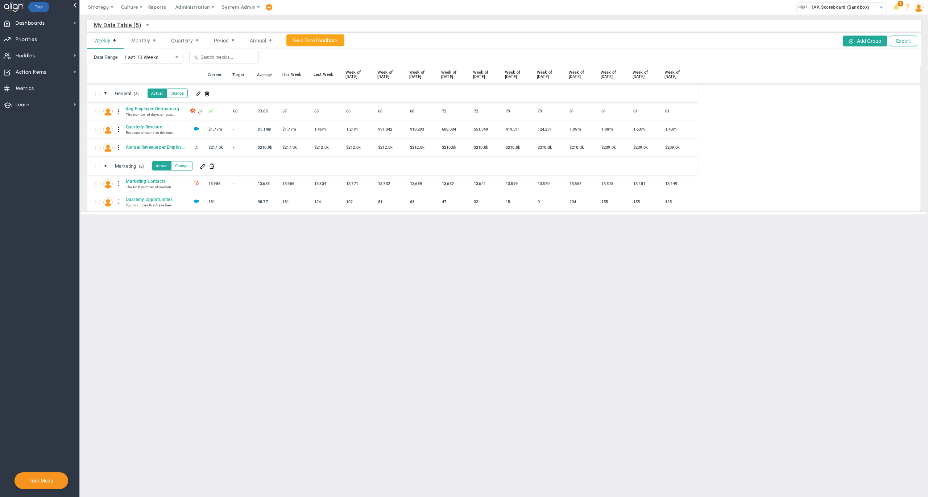
click at [222, 341] on main "My Data Table (5) My Data Table → My Data Table Weekly Monthly Quarterly Period…" at bounding box center [504, 256] width 849 height 482
click at [73, 24] on span at bounding box center [75, 23] width 6 height 6
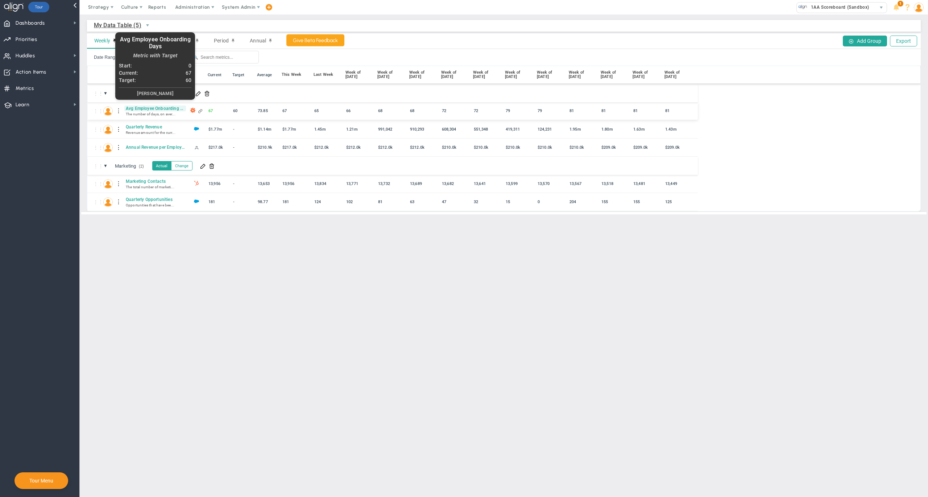
click at [151, 110] on span "Avg Employee Onboarding Days" at bounding box center [155, 109] width 62 height 6
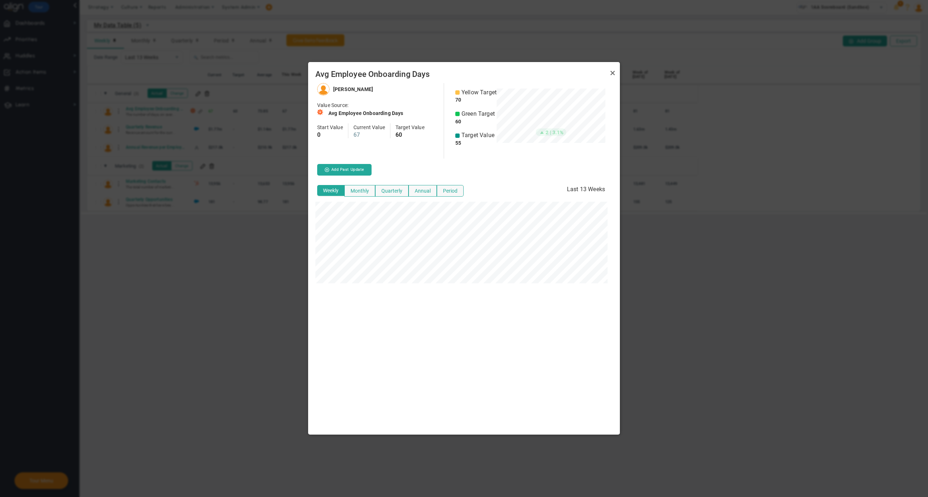
scroll to position [351, 312]
click at [363, 190] on button "Monthly" at bounding box center [360, 191] width 31 height 12
click at [614, 71] on link "Close" at bounding box center [613, 73] width 9 height 9
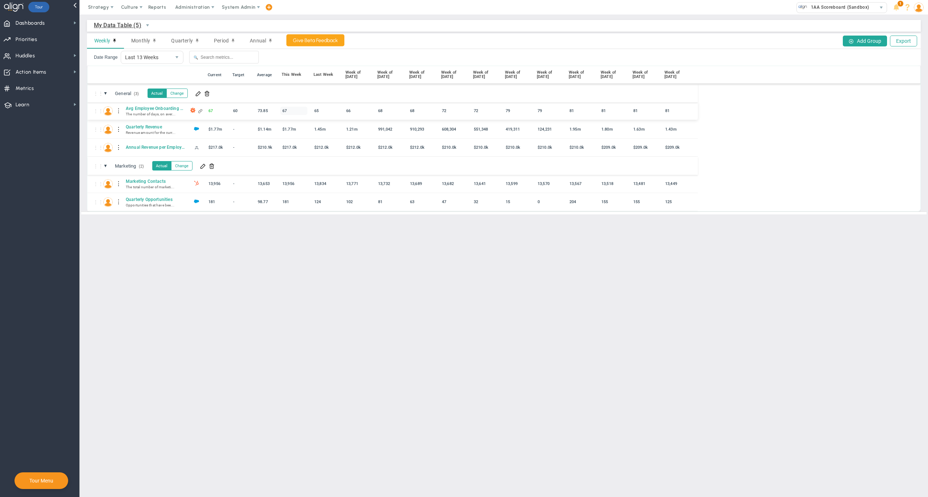
click at [287, 112] on div "67" at bounding box center [293, 111] width 27 height 8
click at [266, 227] on main "My Data Table (5) My Data Table → My Data Table Weekly Monthly Quarterly Period…" at bounding box center [504, 256] width 849 height 482
click at [139, 25] on span "My Data Table (5)" at bounding box center [118, 25] width 48 height 9
click at [186, 22] on div "My Data Table (5) My Data Table → My Data Table" at bounding box center [504, 26] width 834 height 12
click at [64, 20] on span "Dashboards Dashboards" at bounding box center [39, 23] width 79 height 16
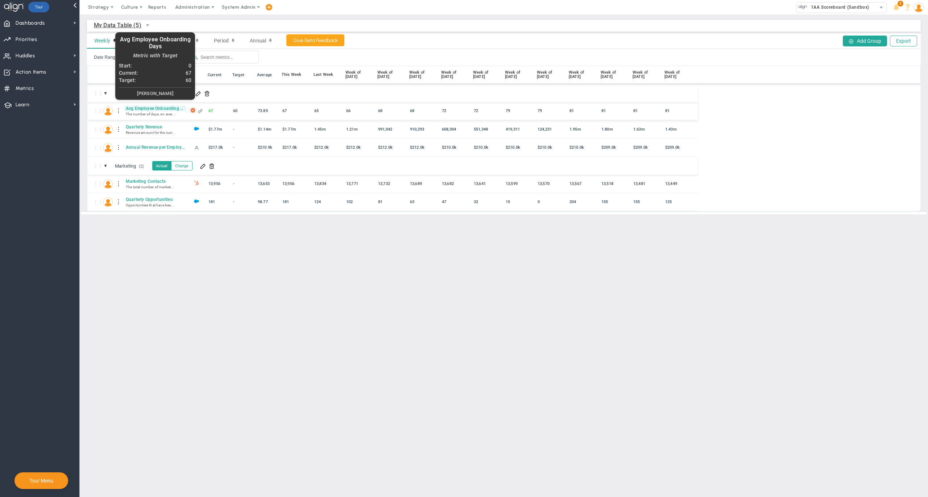
click at [150, 109] on span "Avg Employee Onboarding Days" at bounding box center [155, 109] width 62 height 6
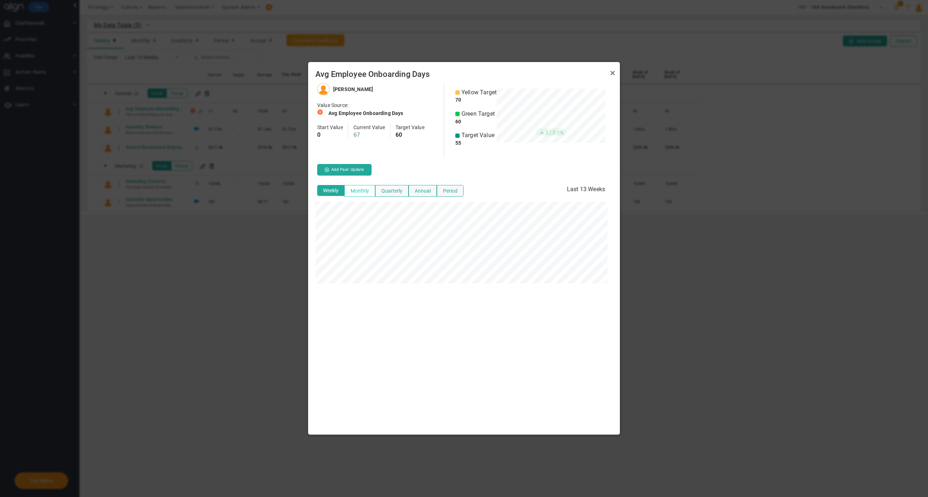
click at [360, 190] on button "Monthly" at bounding box center [360, 191] width 31 height 12
click at [613, 71] on link "Close" at bounding box center [613, 73] width 9 height 9
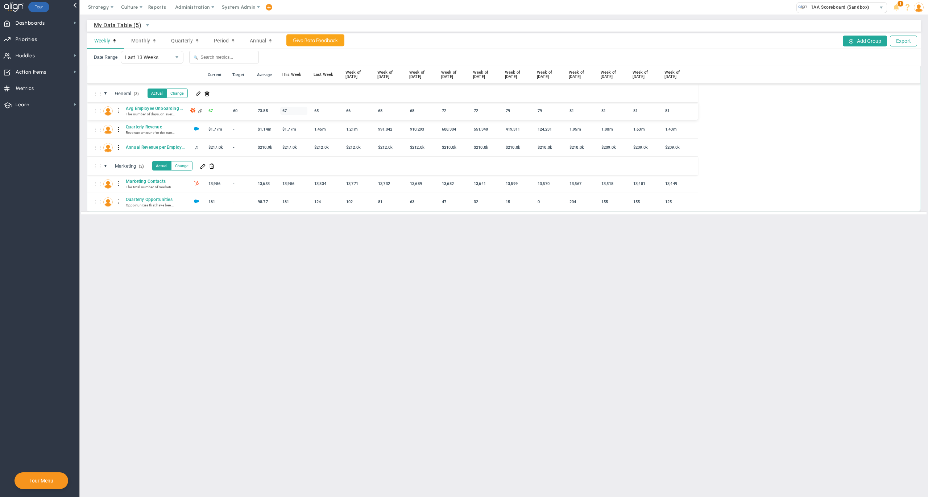
click at [290, 112] on div "67" at bounding box center [293, 111] width 27 height 8
click at [452, 44] on div "Weekly Monthly Quarterly Period Annual Add Group Export" at bounding box center [504, 41] width 834 height 16
click at [138, 22] on span "My Data Table (5)" at bounding box center [118, 25] width 48 height 9
click at [208, 24] on div "My Data Table (5) My Data Table → My Data Table" at bounding box center [504, 26] width 834 height 12
click at [68, 25] on span "Dashboards Dashboards" at bounding box center [39, 23] width 79 height 16
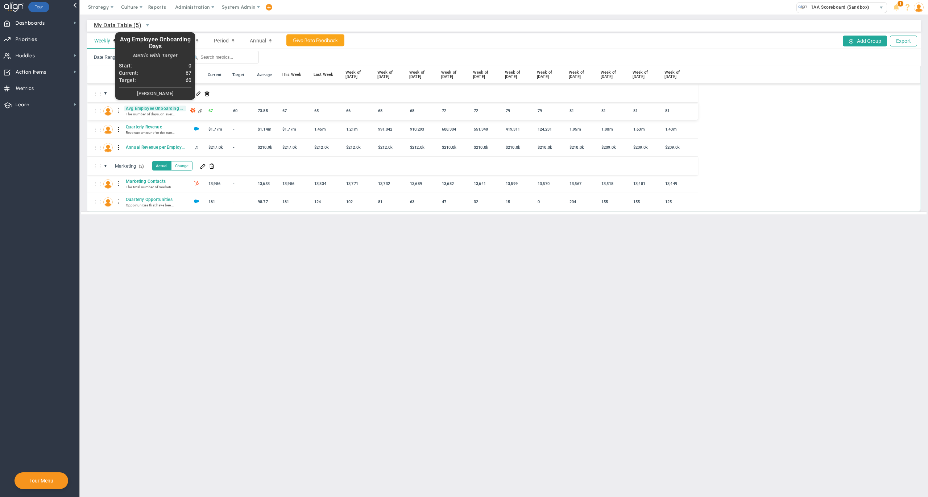
click at [144, 109] on span "Avg Employee Onboarding Days" at bounding box center [155, 109] width 62 height 6
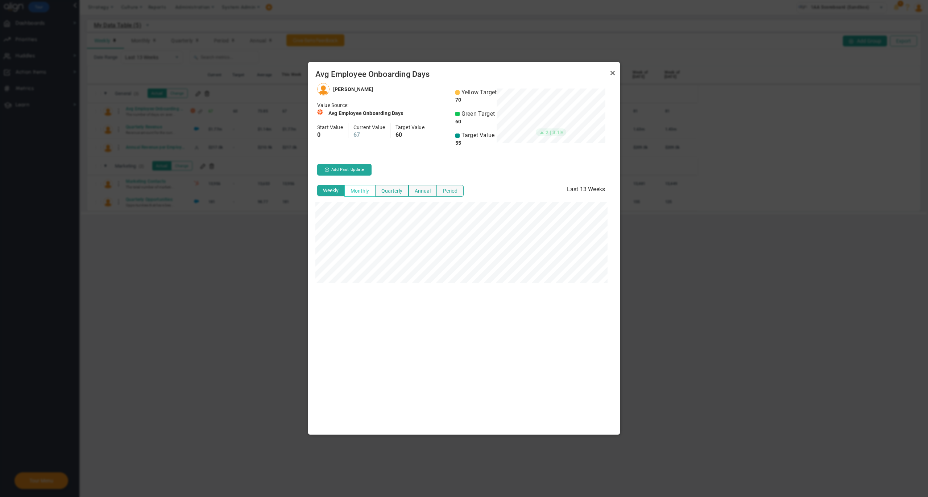
click at [362, 189] on button "Monthly" at bounding box center [360, 191] width 31 height 12
click at [609, 73] on link "Close" at bounding box center [613, 73] width 9 height 9
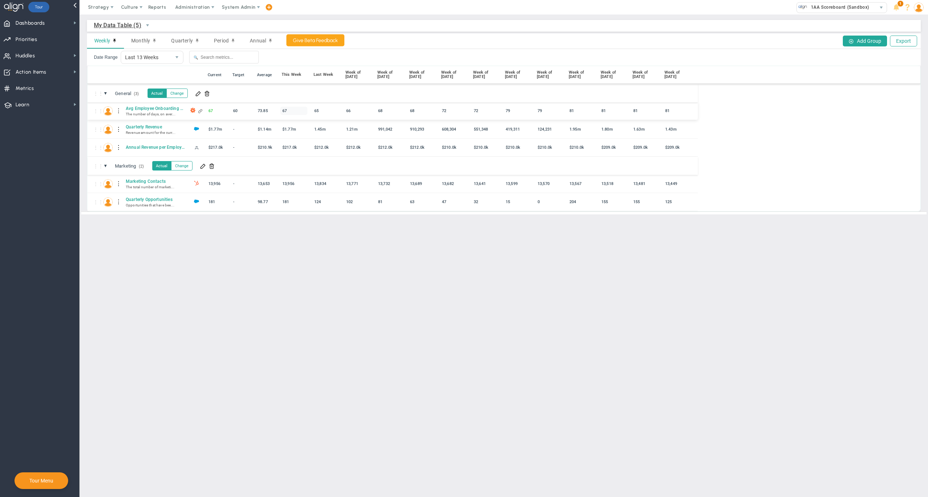
click at [289, 111] on div "67" at bounding box center [293, 111] width 27 height 8
click at [272, 244] on main "My Data Table (5) My Data Table → My Data Table Weekly Monthly Quarterly Period…" at bounding box center [504, 256] width 849 height 482
click at [137, 25] on span "My Data Table (5)" at bounding box center [118, 25] width 48 height 9
click at [162, 22] on span "My Data Table (5)" at bounding box center [134, 25] width 80 height 12
click at [71, 22] on span "Dashboards Dashboards" at bounding box center [39, 23] width 79 height 16
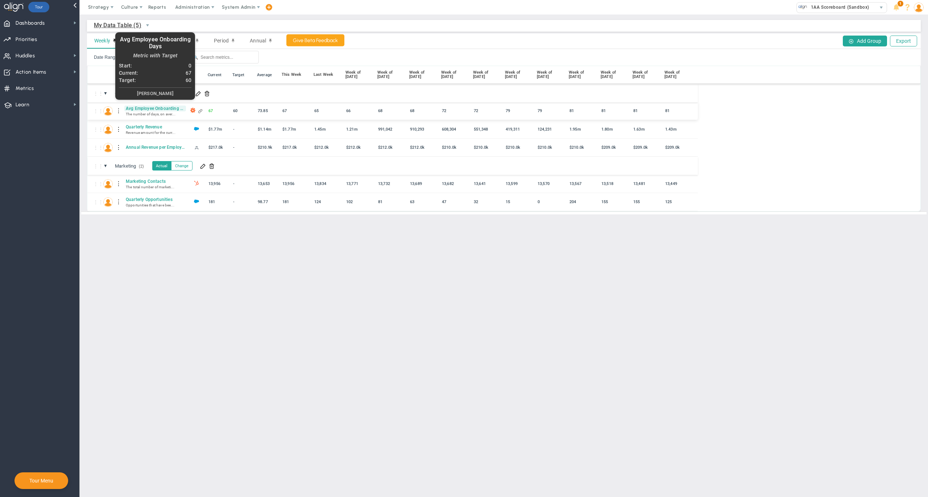
click at [139, 109] on span "Avg Employee Onboarding Days" at bounding box center [155, 109] width 62 height 6
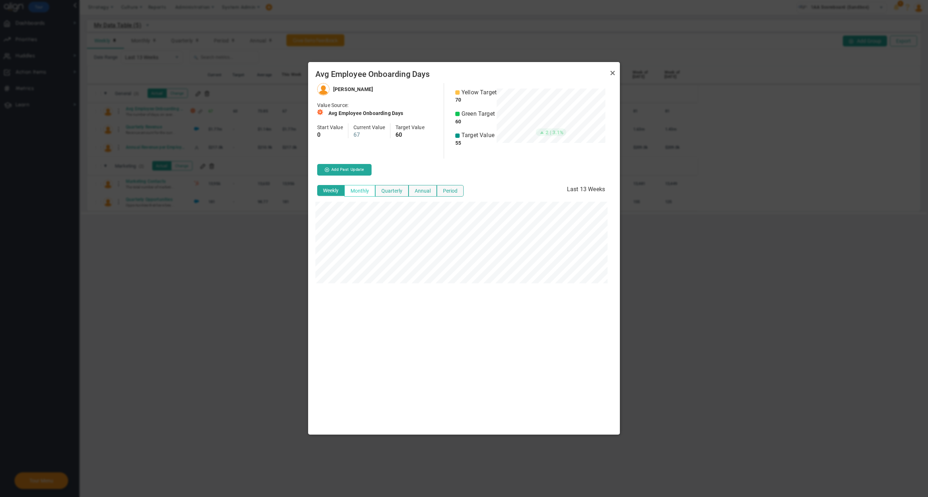
click at [359, 191] on button "Monthly" at bounding box center [360, 191] width 31 height 12
click at [612, 74] on link "Close" at bounding box center [613, 73] width 9 height 9
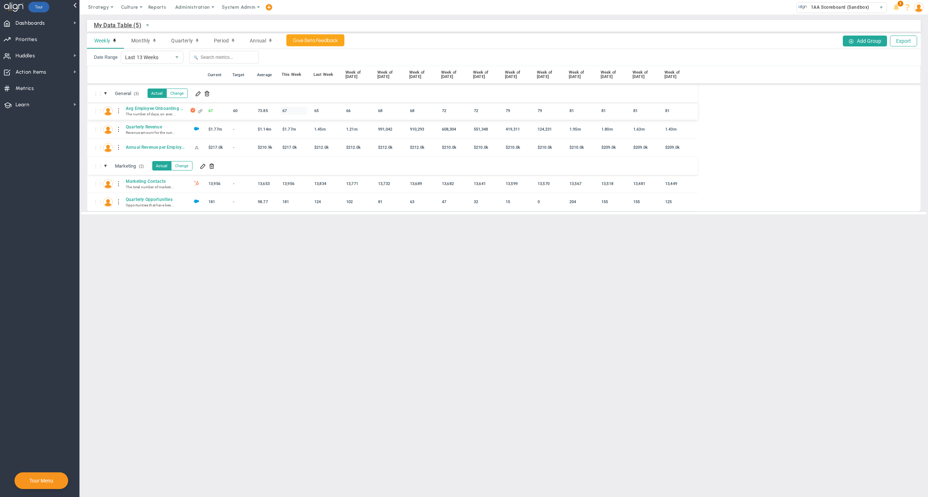
click at [290, 112] on div "67" at bounding box center [293, 111] width 27 height 8
click at [420, 49] on div "Date Range Last 13 Weeks 13 🔍" at bounding box center [504, 57] width 834 height 17
click at [151, 26] on span "select" at bounding box center [147, 25] width 12 height 12
click at [434, 23] on div "My Data Table (5) My Data Table → My Data Table" at bounding box center [504, 26] width 834 height 12
click at [65, 22] on span "Dashboards Dashboards" at bounding box center [39, 23] width 79 height 16
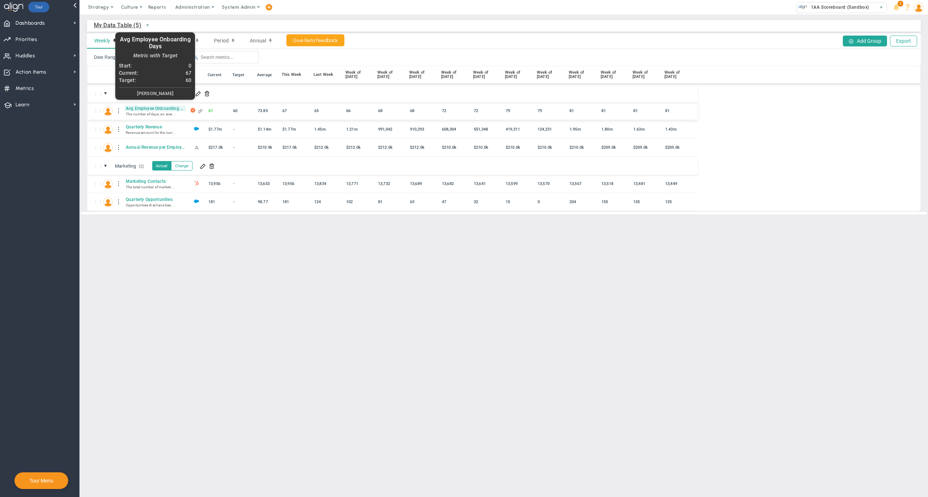
click at [144, 109] on span "Avg Employee Onboarding Days" at bounding box center [155, 109] width 62 height 6
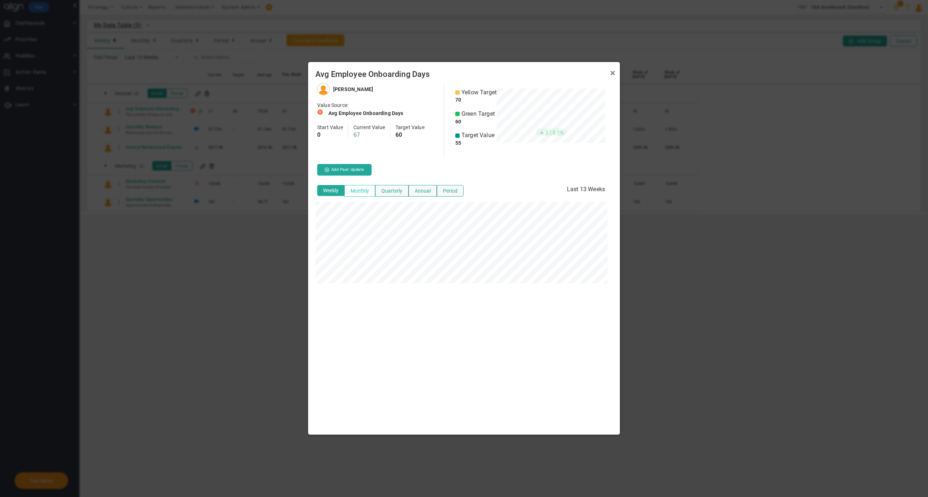
click at [359, 190] on button "Monthly" at bounding box center [360, 191] width 31 height 12
click at [613, 73] on link "Close" at bounding box center [613, 73] width 9 height 9
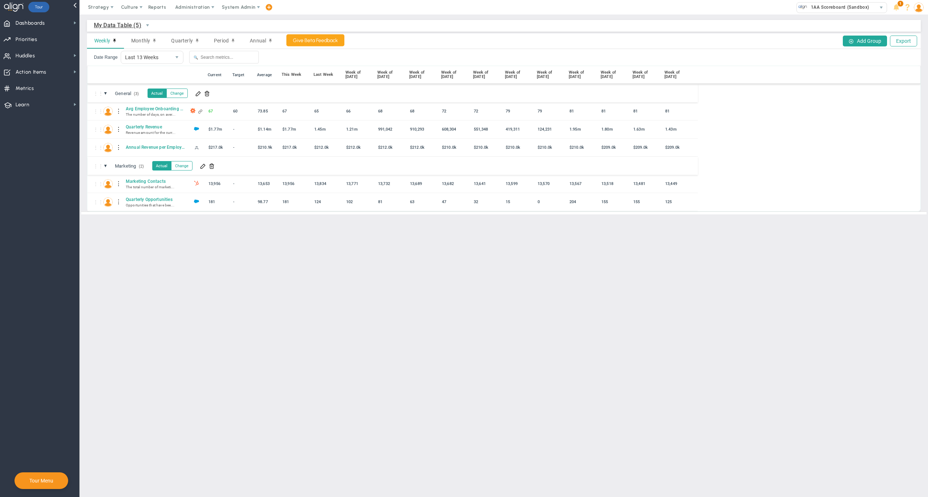
click at [443, 41] on div "Weekly Monthly Quarterly Period Annual Add Group Export" at bounding box center [504, 41] width 834 height 16
click at [83, 31] on div "My Data Table (5) My Data Table → My Data Table Weekly Monthly Quarterly Period…" at bounding box center [504, 117] width 849 height 205
click at [61, 23] on span "Dashboards Dashboards" at bounding box center [39, 23] width 79 height 16
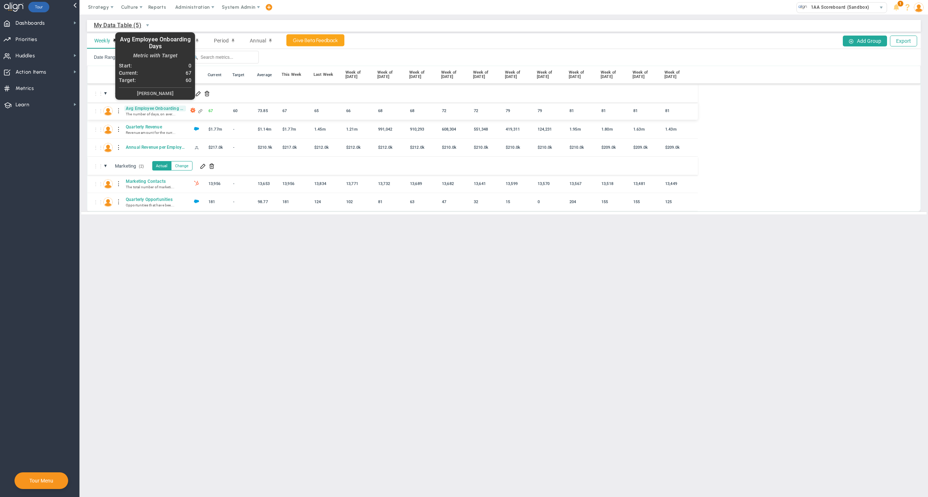
click at [145, 111] on span "Avg Employee Onboarding Days" at bounding box center [155, 109] width 62 height 6
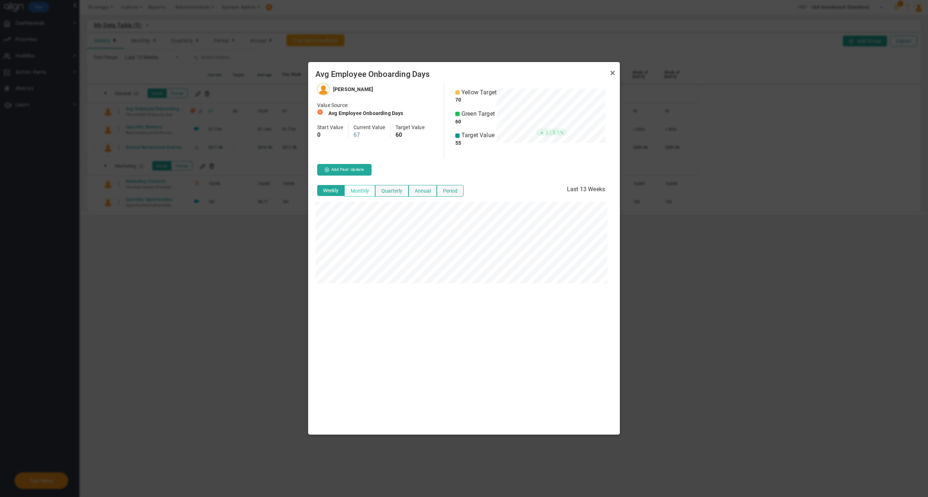
click at [360, 190] on button "Monthly" at bounding box center [360, 191] width 31 height 12
click at [610, 73] on link "Close" at bounding box center [613, 73] width 9 height 9
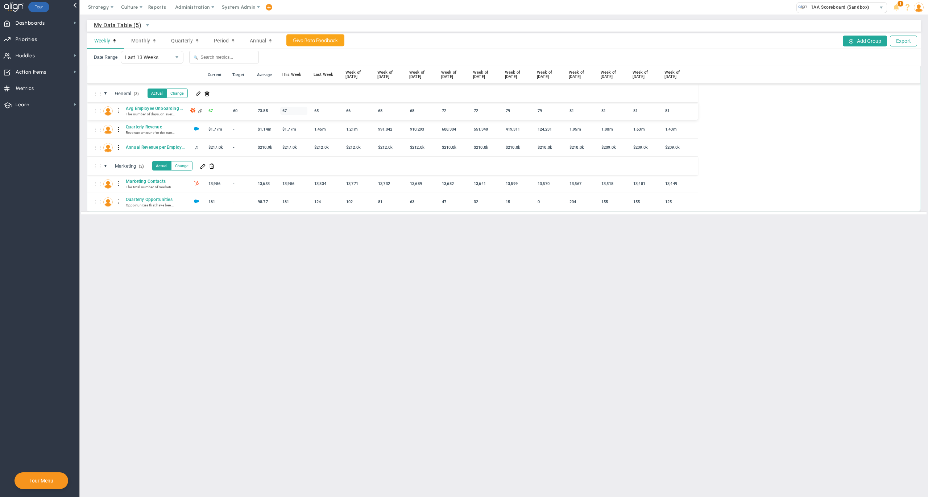
click at [292, 112] on div "67" at bounding box center [293, 111] width 27 height 8
click at [448, 52] on div "Date Range Last 13 Weeks 13 🔍" at bounding box center [504, 57] width 834 height 17
click at [141, 26] on span "select" at bounding box center [147, 25] width 12 height 12
